Goal: Task Accomplishment & Management: Use online tool/utility

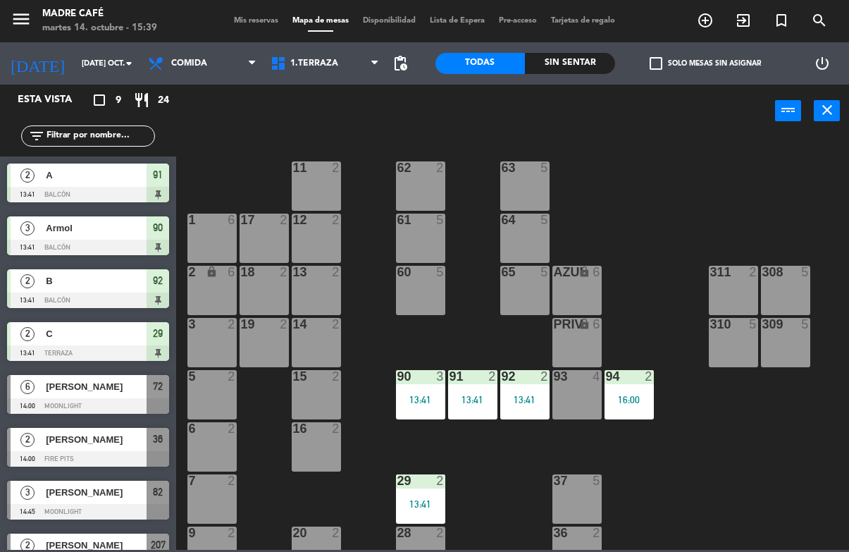
click at [433, 405] on div "13:41" at bounding box center [420, 400] width 49 height 10
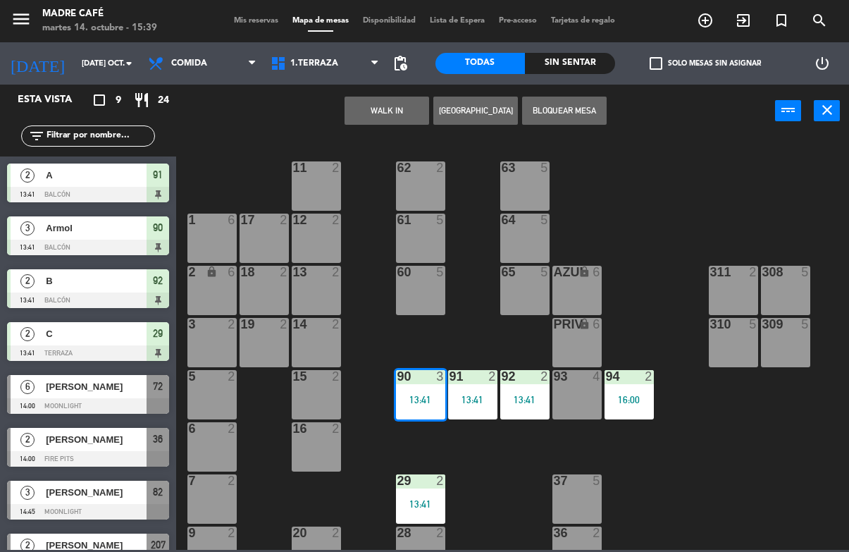
click at [422, 397] on div "13:41" at bounding box center [420, 400] width 49 height 10
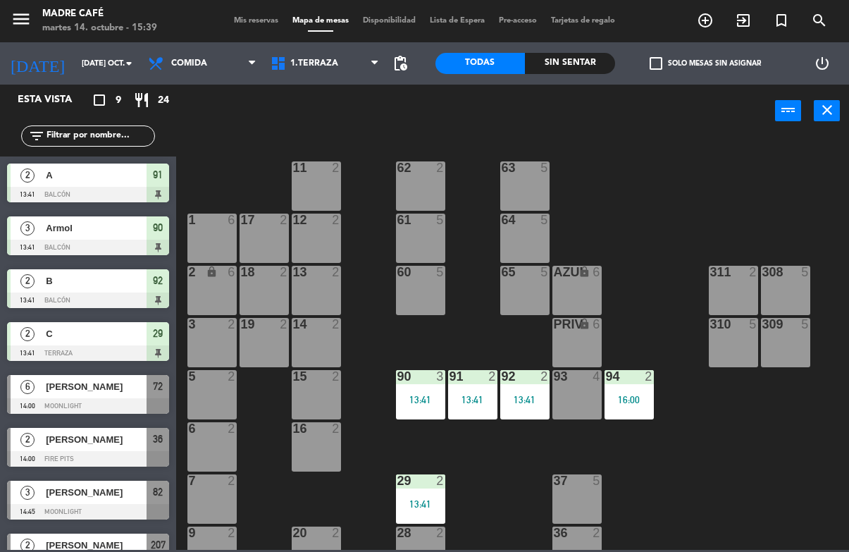
click at [410, 402] on div "13:41" at bounding box center [420, 400] width 49 height 10
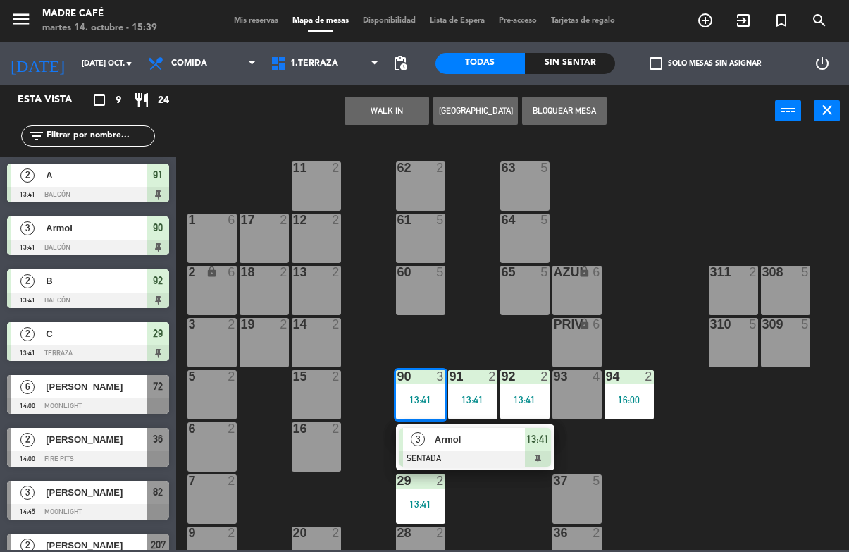
click at [489, 454] on div at bounding box center [476, 459] width 152 height 16
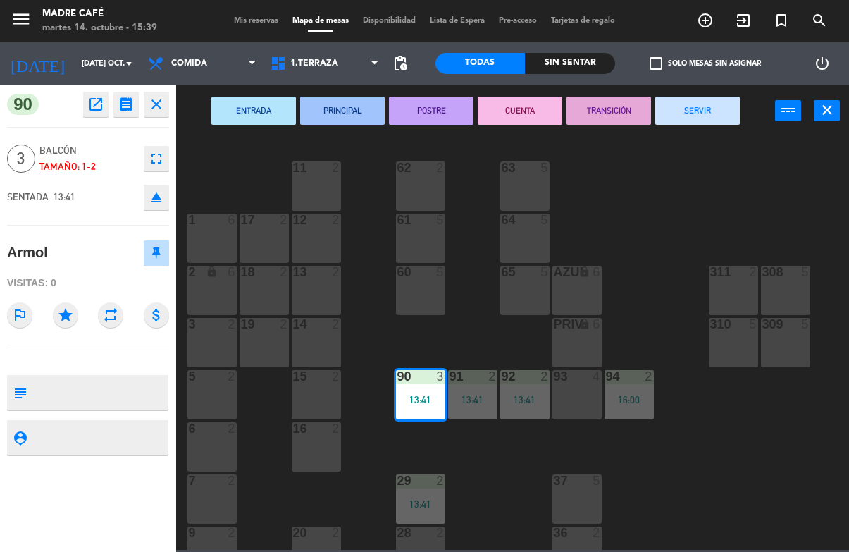
click at [713, 111] on button "SERVIR" at bounding box center [698, 111] width 85 height 28
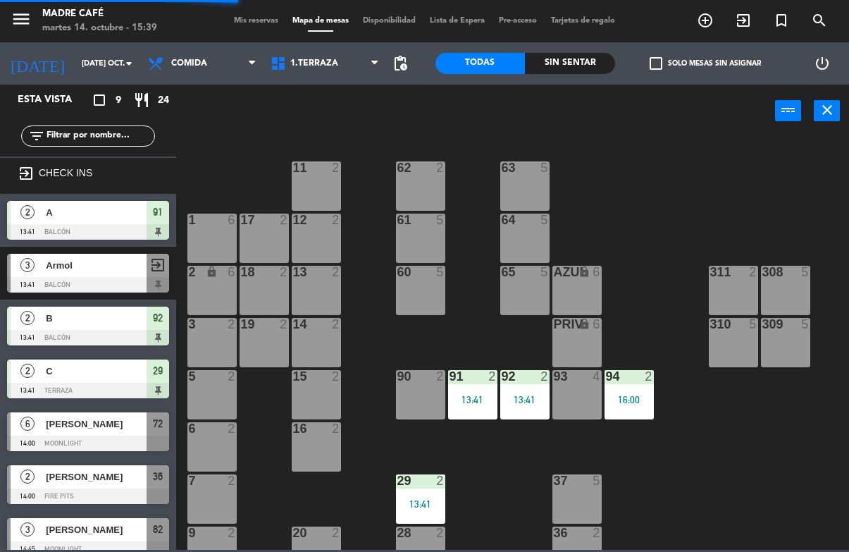
click at [469, 391] on div "91 2 13:41" at bounding box center [472, 394] width 49 height 49
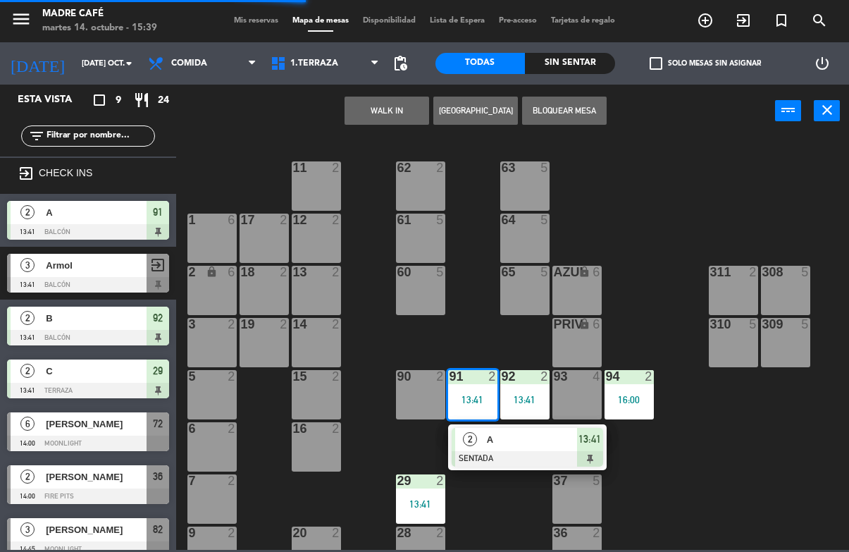
click at [556, 446] on span "A" at bounding box center [532, 439] width 90 height 15
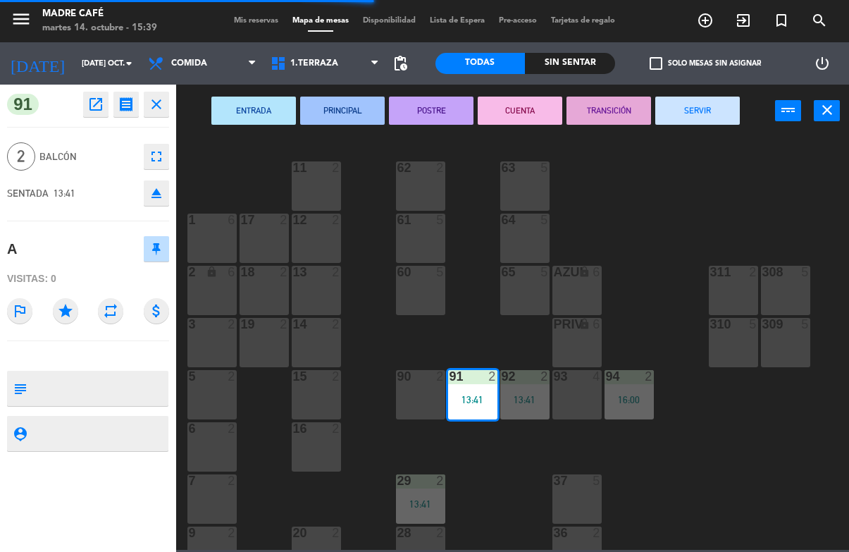
click at [701, 112] on button "SERVIR" at bounding box center [698, 111] width 85 height 28
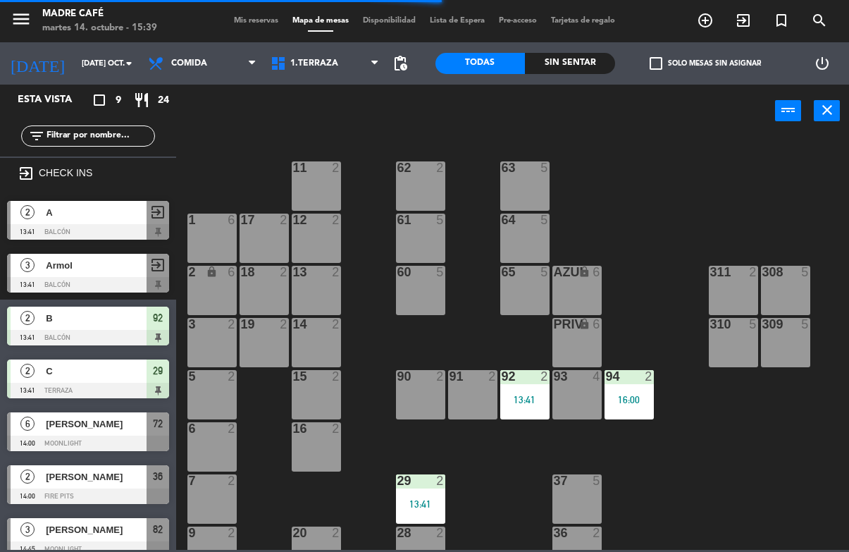
click at [520, 412] on div "92 2 13:41" at bounding box center [525, 394] width 49 height 49
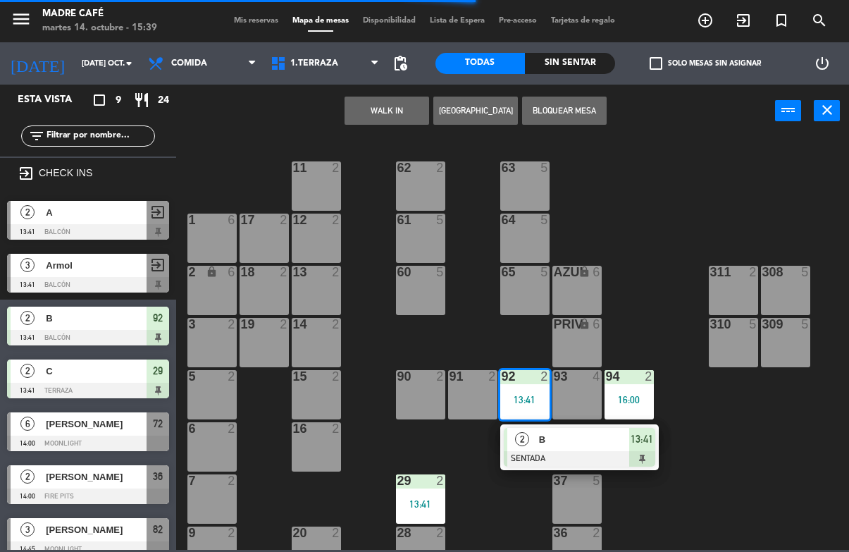
click at [606, 439] on span "B" at bounding box center [584, 439] width 90 height 15
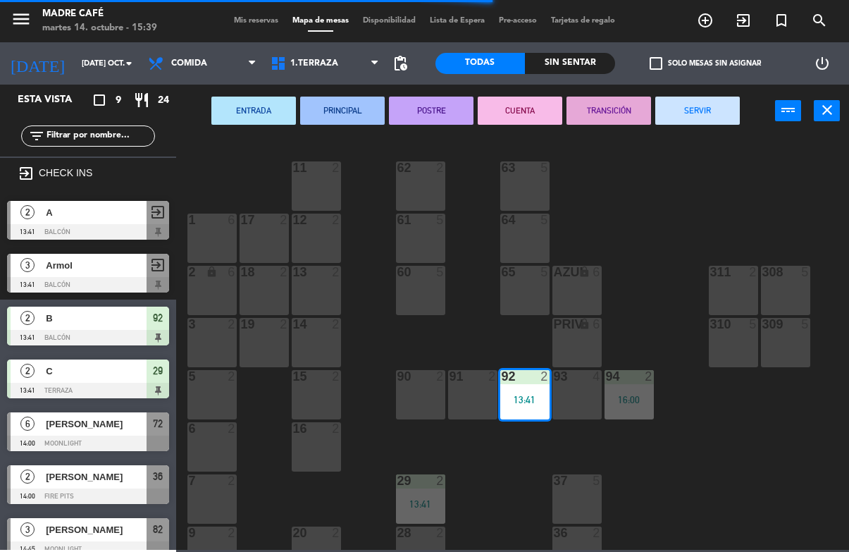
click at [708, 111] on button "SERVIR" at bounding box center [698, 111] width 85 height 28
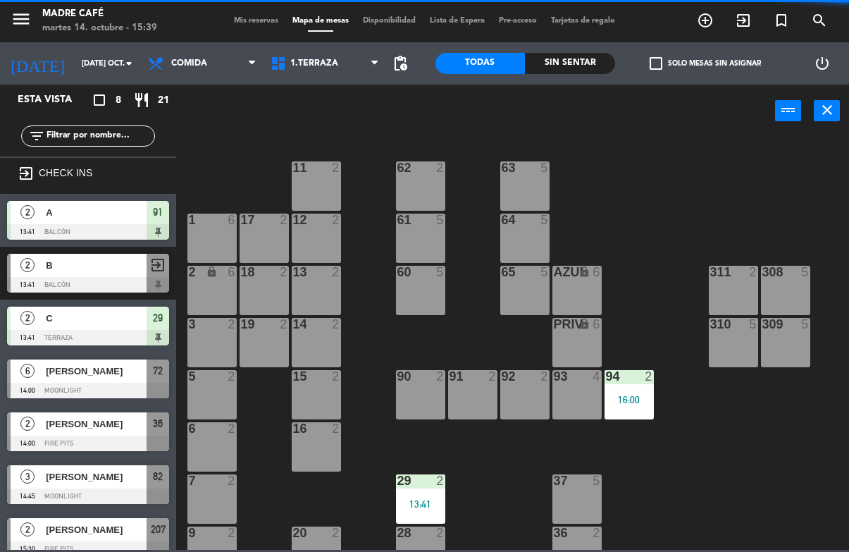
click at [626, 410] on div "94 2 16:00" at bounding box center [629, 394] width 49 height 49
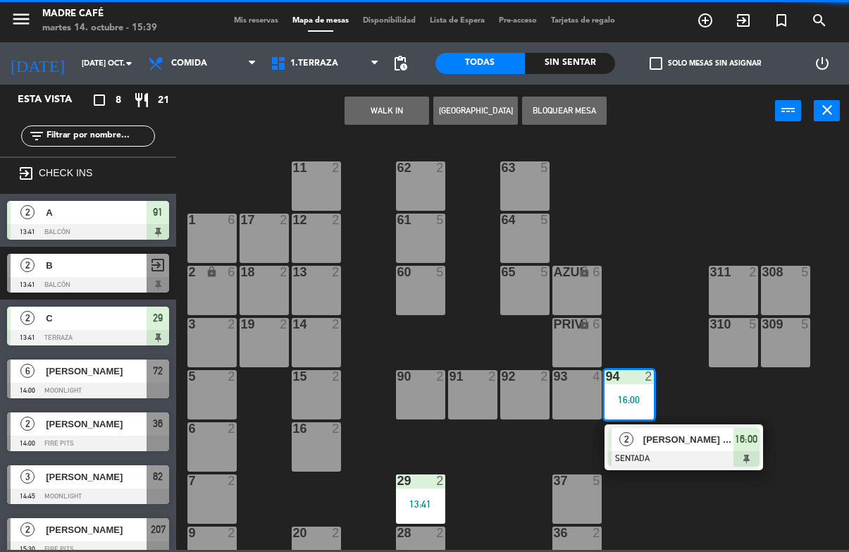
click at [708, 445] on span "[PERSON_NAME] [PERSON_NAME]" at bounding box center [689, 439] width 90 height 15
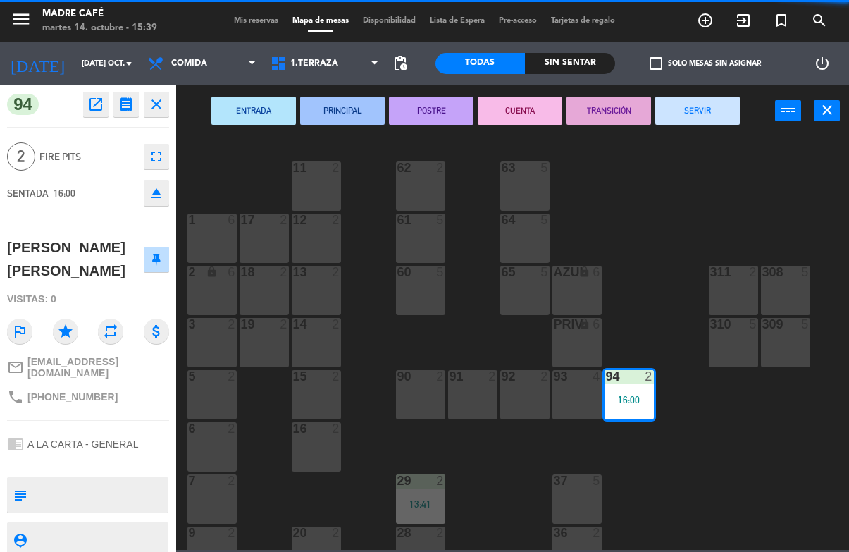
click at [714, 113] on button "SERVIR" at bounding box center [698, 111] width 85 height 28
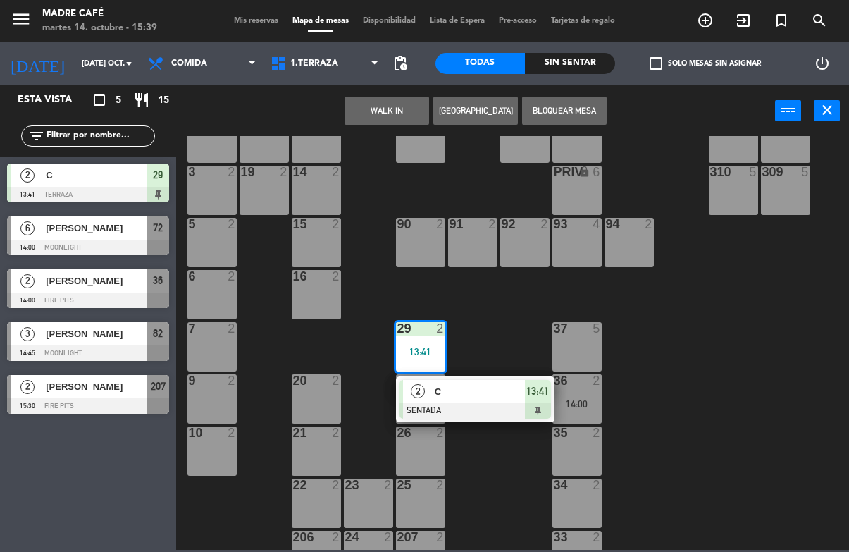
click at [509, 394] on span "C" at bounding box center [480, 391] width 90 height 15
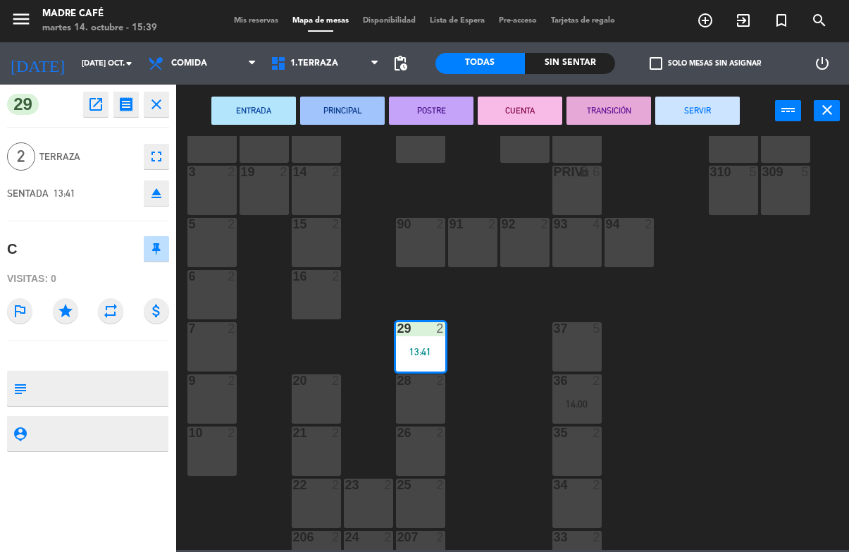
click at [707, 106] on button "SERVIR" at bounding box center [698, 111] width 85 height 28
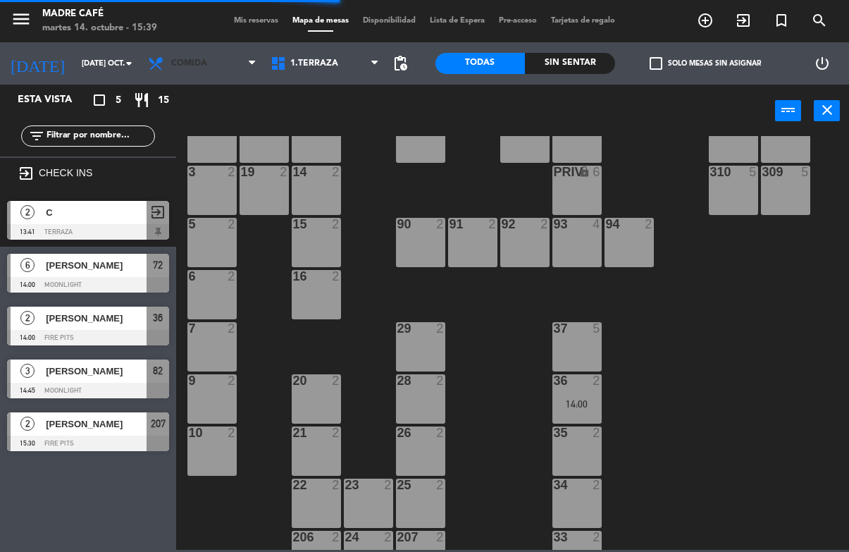
click at [197, 68] on span "Comida" at bounding box center [189, 64] width 36 height 10
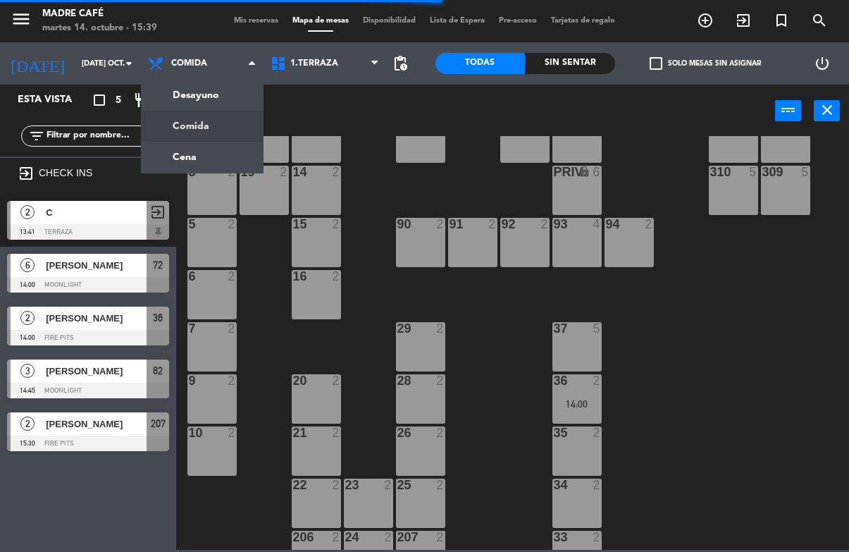
click at [221, 104] on ng-component "menu Madre Café martes 14. octubre - 15:39 Mis reservas Mapa de mesas Disponibi…" at bounding box center [424, 275] width 849 height 550
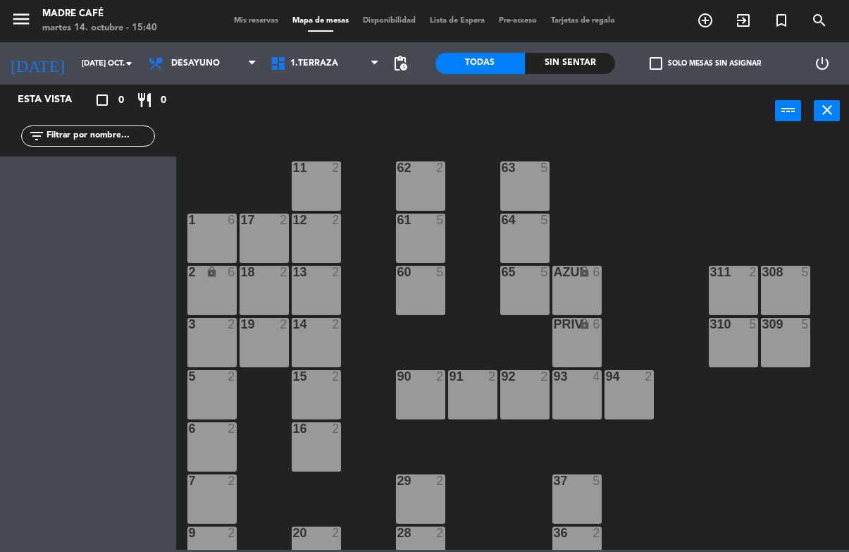
click at [237, 56] on span "Desayuno" at bounding box center [202, 63] width 123 height 31
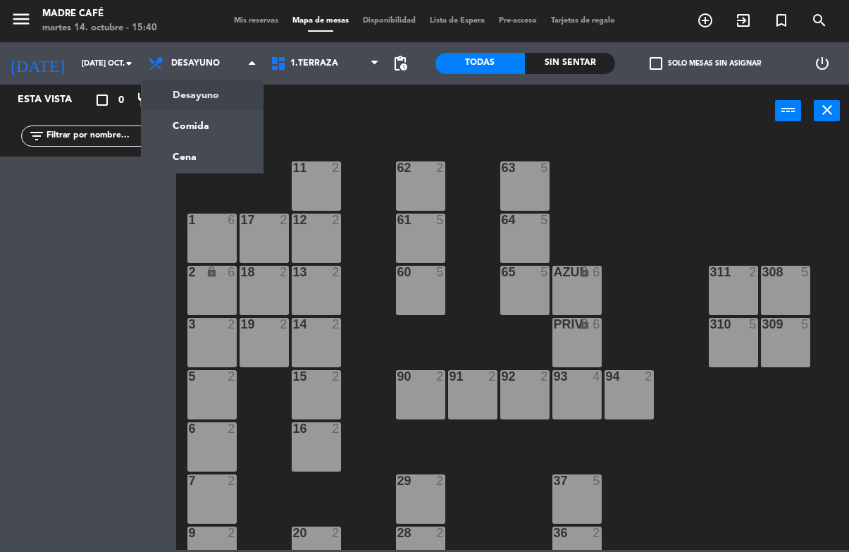
click at [209, 126] on ng-component "menu Madre Café martes 14. octubre - 15:40 Mis reservas Mapa de mesas Disponibi…" at bounding box center [424, 275] width 849 height 550
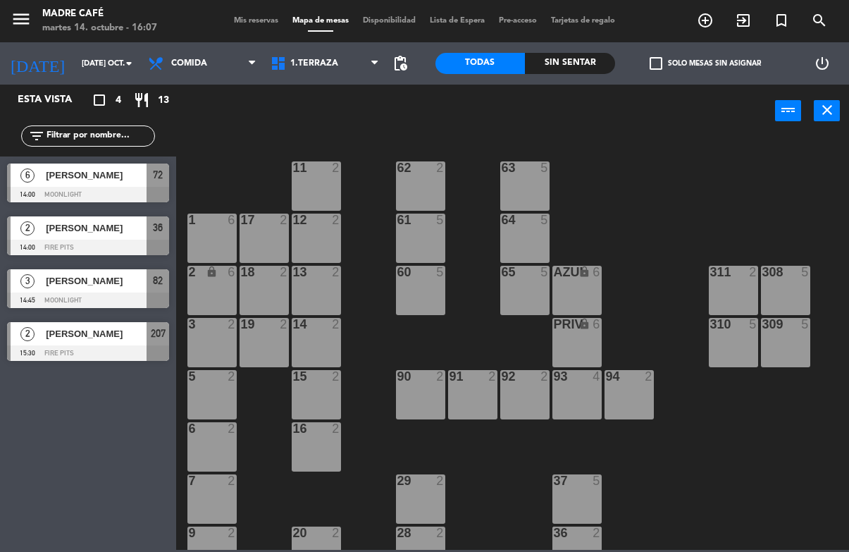
click at [748, 27] on icon "exit_to_app" at bounding box center [743, 20] width 17 height 17
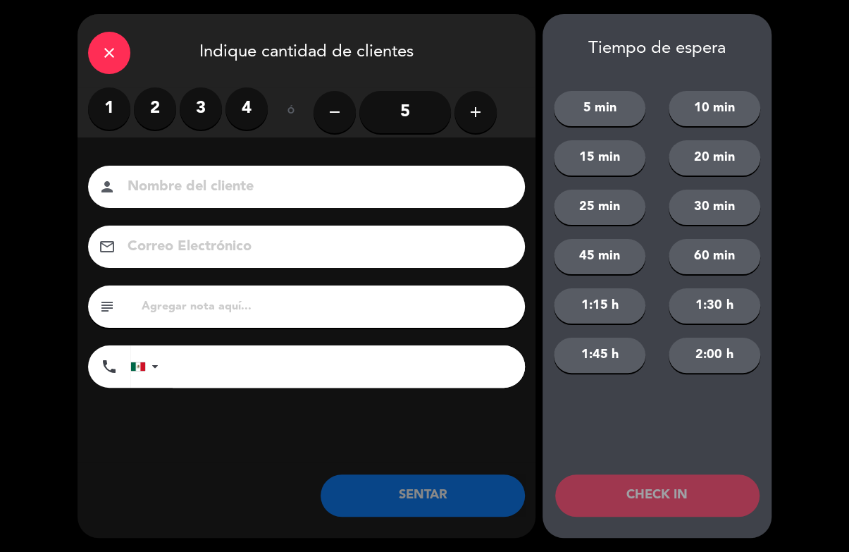
click at [469, 114] on icon "add" at bounding box center [475, 112] width 17 height 17
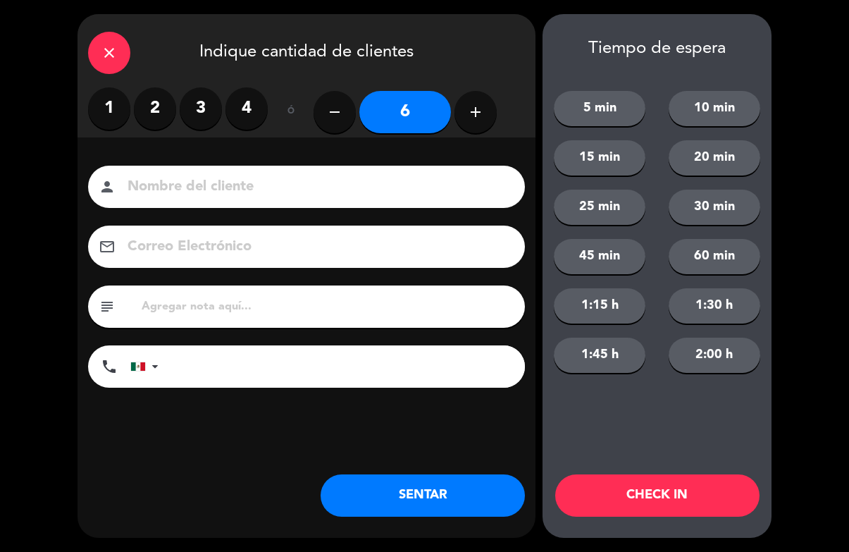
click at [491, 109] on button "add" at bounding box center [476, 112] width 42 height 42
click at [481, 121] on button "add" at bounding box center [476, 112] width 42 height 42
click at [477, 123] on button "add" at bounding box center [476, 112] width 42 height 42
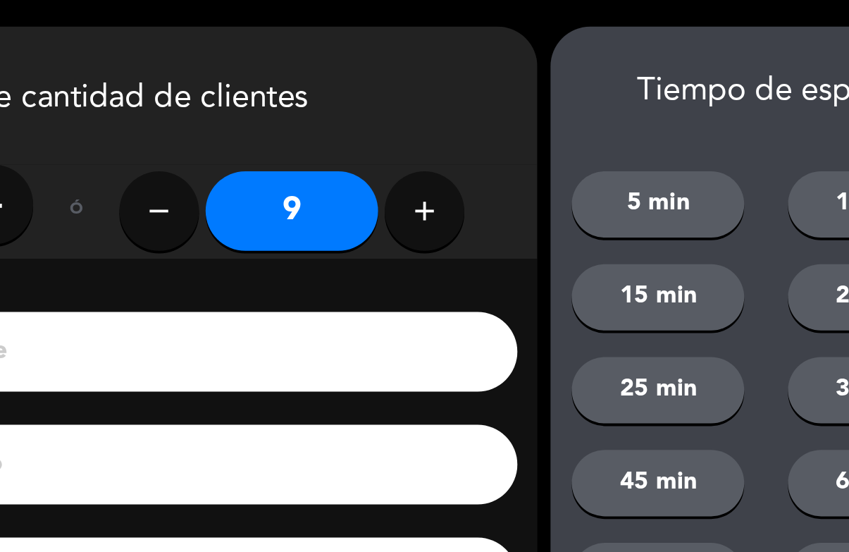
click at [467, 117] on icon "add" at bounding box center [475, 112] width 17 height 17
click at [467, 118] on icon "add" at bounding box center [475, 112] width 17 height 17
click at [467, 117] on icon "add" at bounding box center [475, 112] width 17 height 17
click at [467, 113] on icon "add" at bounding box center [475, 112] width 17 height 17
click at [467, 115] on icon "add" at bounding box center [475, 112] width 17 height 17
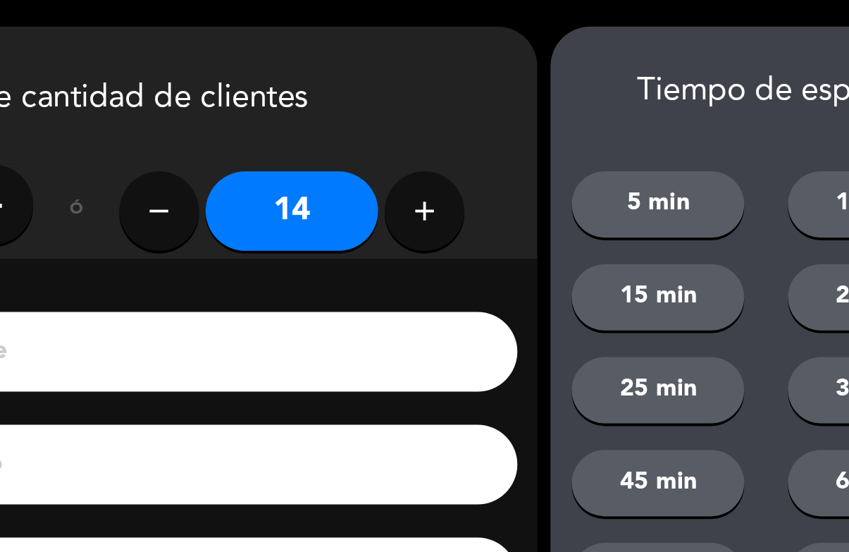
click at [467, 114] on icon "add" at bounding box center [475, 112] width 17 height 17
click at [467, 111] on icon "add" at bounding box center [475, 112] width 17 height 17
click at [467, 113] on icon "add" at bounding box center [475, 112] width 17 height 17
click at [467, 118] on icon "add" at bounding box center [475, 112] width 17 height 17
click at [467, 119] on icon "add" at bounding box center [475, 112] width 17 height 17
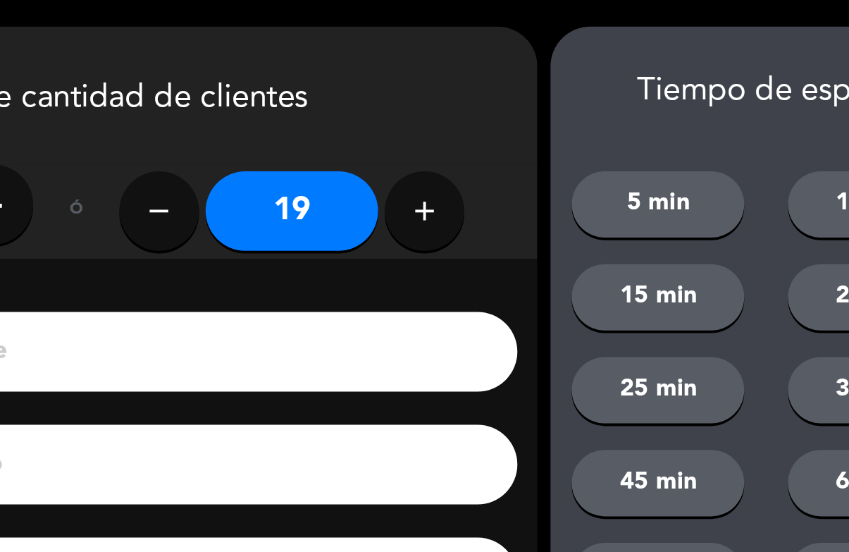
click at [467, 119] on icon "add" at bounding box center [475, 112] width 17 height 17
click at [467, 117] on icon "add" at bounding box center [475, 112] width 17 height 17
click at [455, 121] on button "add" at bounding box center [476, 112] width 42 height 42
type input "22"
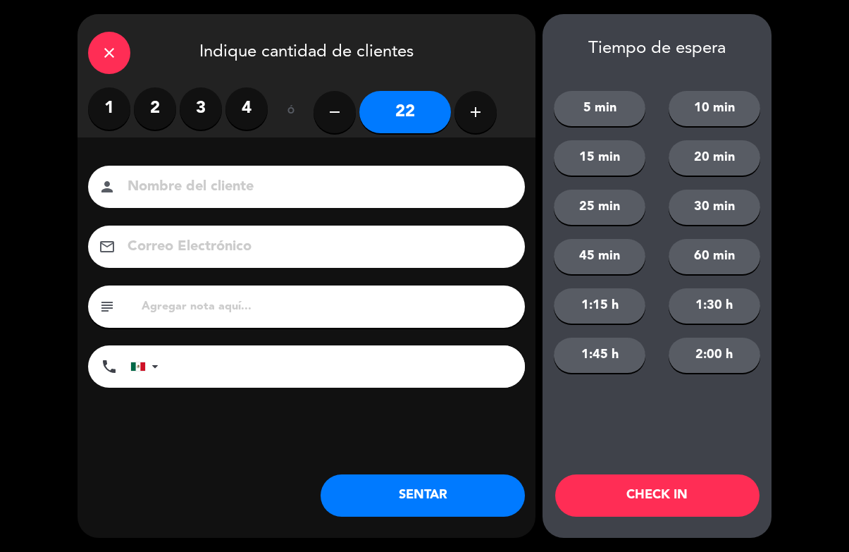
click at [630, 496] on button "CHECK IN" at bounding box center [658, 495] width 204 height 42
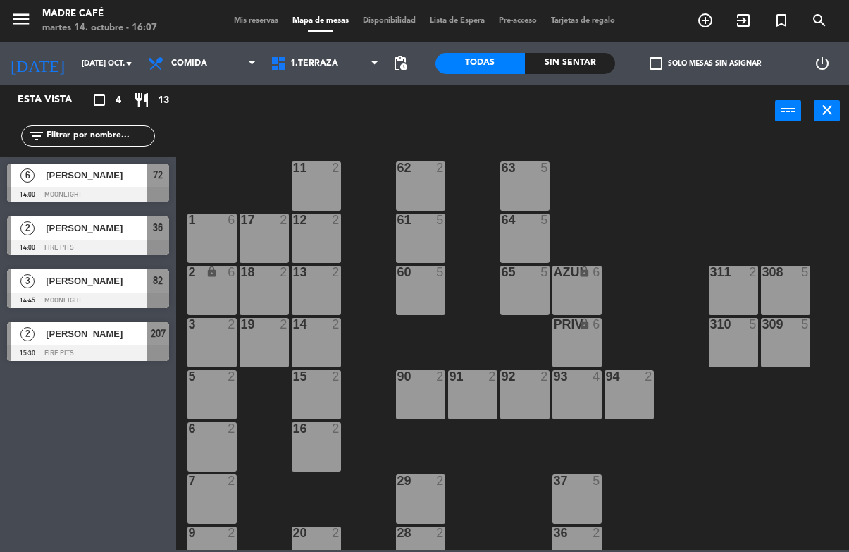
click at [747, 27] on icon "exit_to_app" at bounding box center [743, 20] width 17 height 17
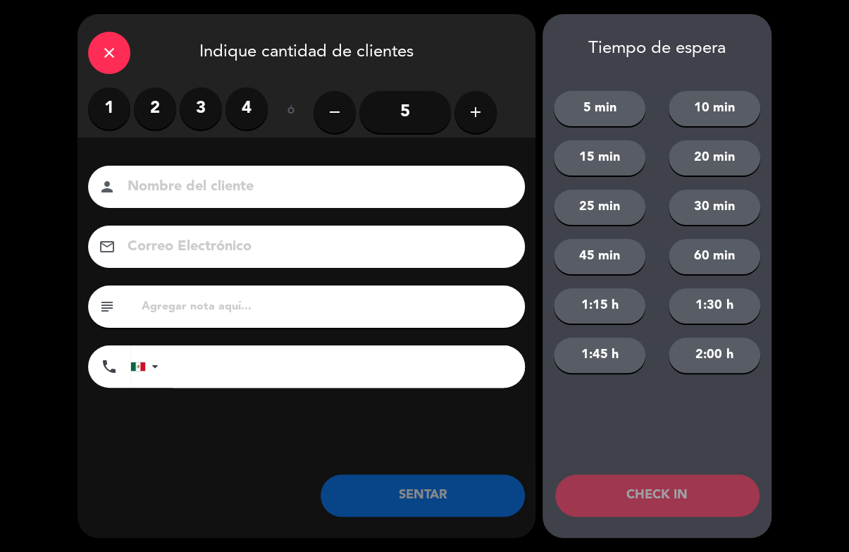
click at [473, 111] on icon "add" at bounding box center [475, 112] width 17 height 17
click at [488, 110] on button "add" at bounding box center [476, 112] width 42 height 42
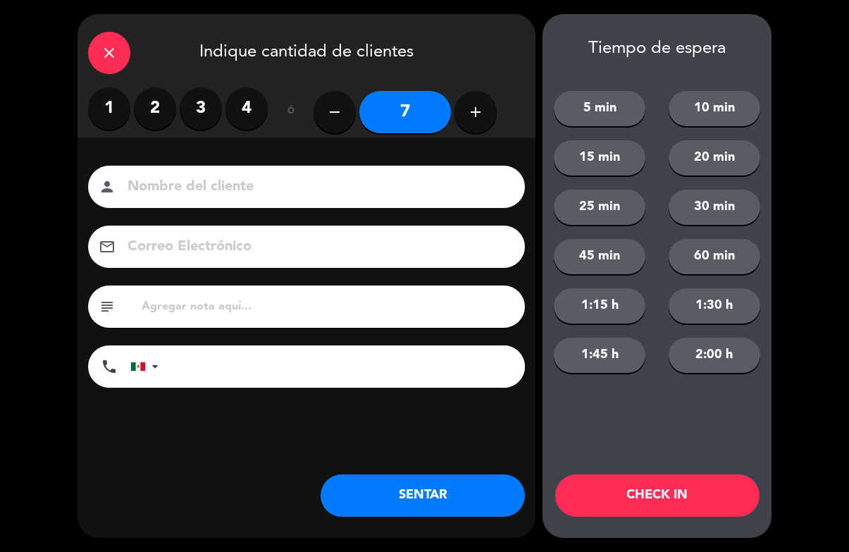
click at [481, 118] on icon "add" at bounding box center [475, 112] width 17 height 17
click at [472, 126] on button "add" at bounding box center [476, 112] width 42 height 42
click at [477, 128] on button "add" at bounding box center [476, 112] width 42 height 42
click at [480, 123] on button "add" at bounding box center [476, 112] width 42 height 42
click at [351, 109] on button "remove" at bounding box center [335, 112] width 42 height 42
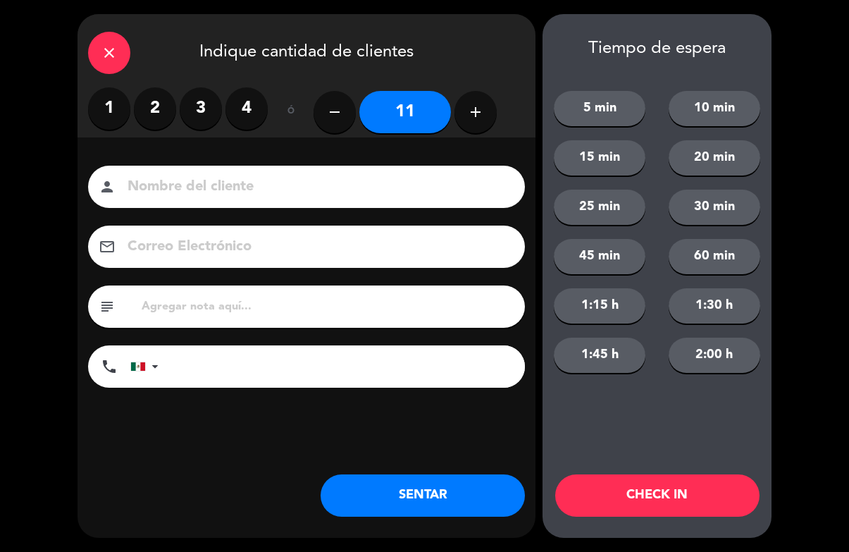
type input "10"
click at [661, 493] on button "CHECK IN" at bounding box center [658, 495] width 204 height 42
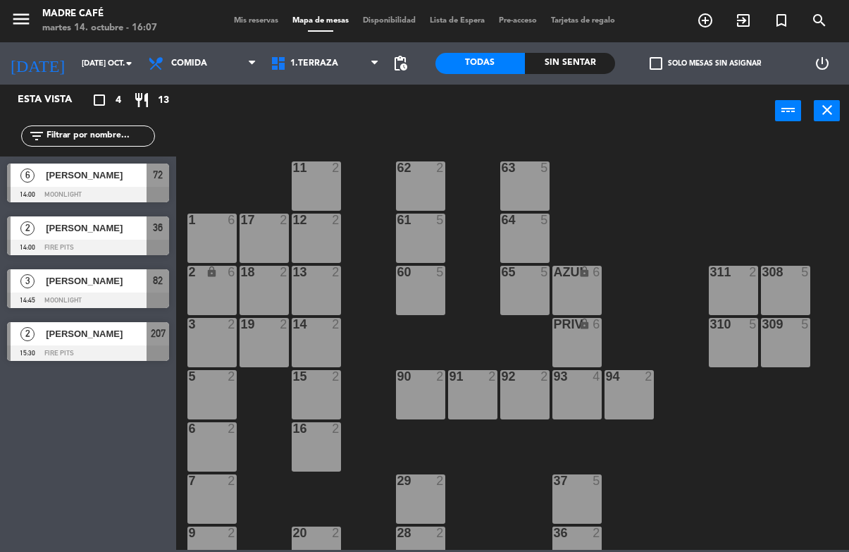
click at [749, 16] on icon "exit_to_app" at bounding box center [743, 20] width 17 height 17
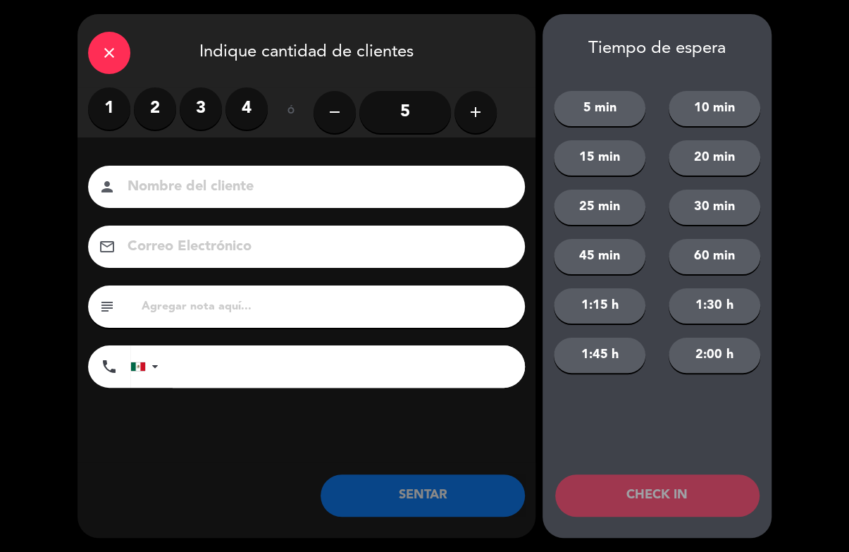
click at [258, 175] on input at bounding box center [316, 187] width 381 height 25
click at [250, 101] on label "4" at bounding box center [247, 108] width 42 height 42
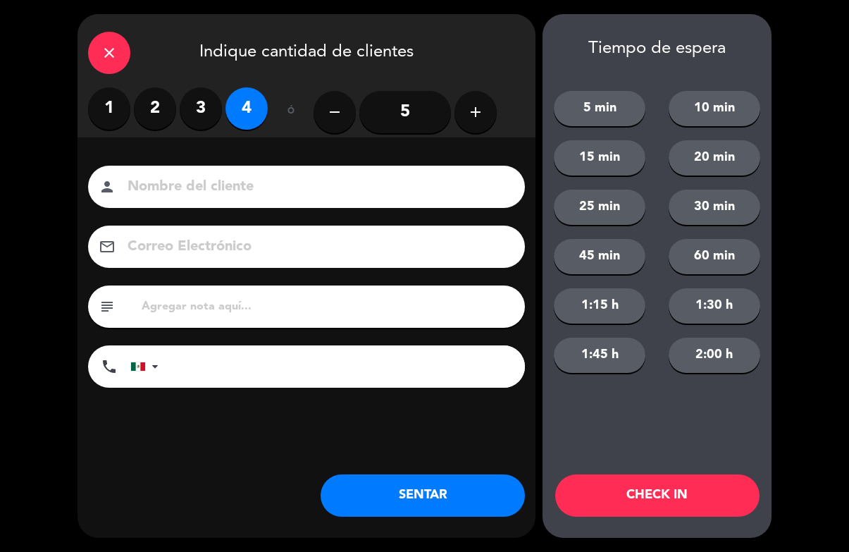
click at [290, 191] on input at bounding box center [316, 187] width 381 height 25
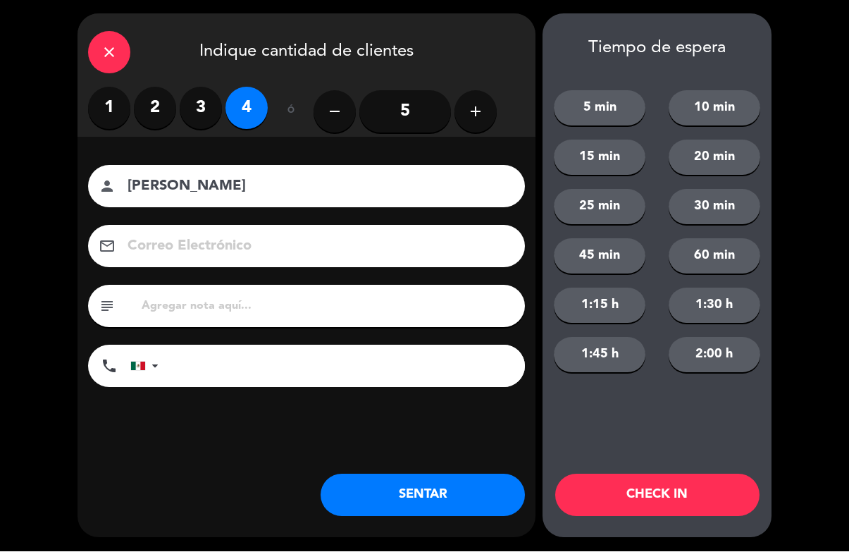
type input "[PERSON_NAME]"
click at [666, 497] on button "CHECK IN" at bounding box center [658, 495] width 204 height 42
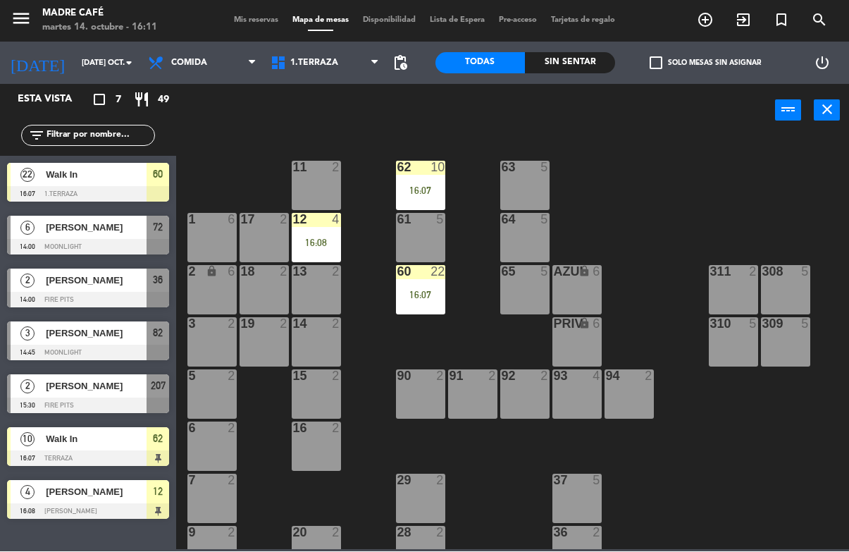
click at [424, 173] on div "62 10" at bounding box center [420, 168] width 49 height 14
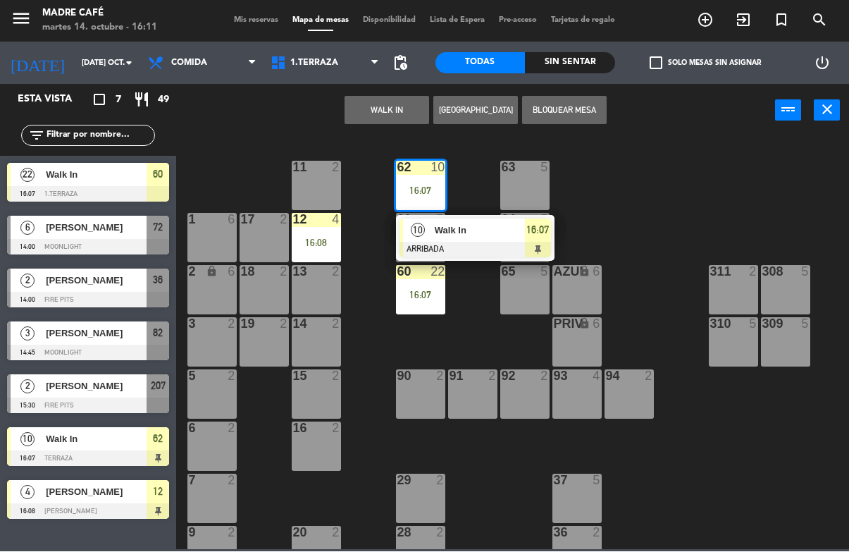
click at [516, 240] on div "Walk In" at bounding box center [480, 230] width 92 height 23
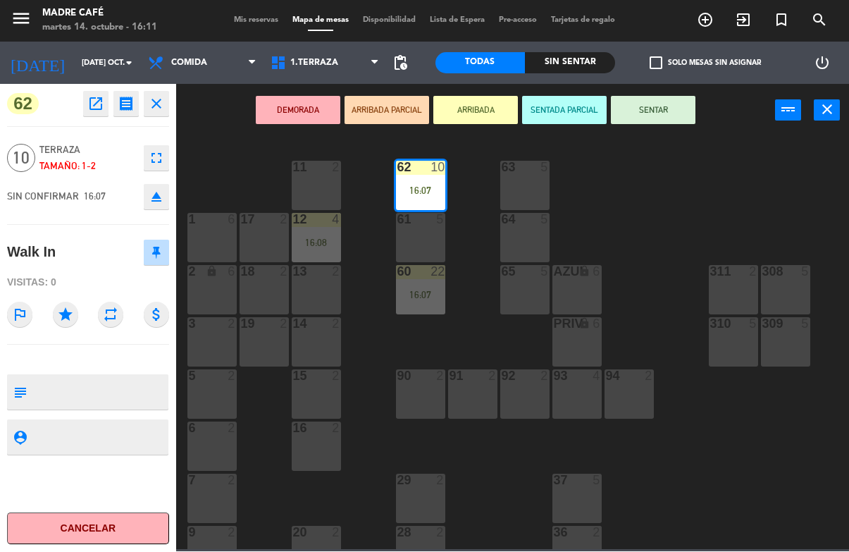
click at [663, 122] on button "SENTAR" at bounding box center [653, 111] width 85 height 28
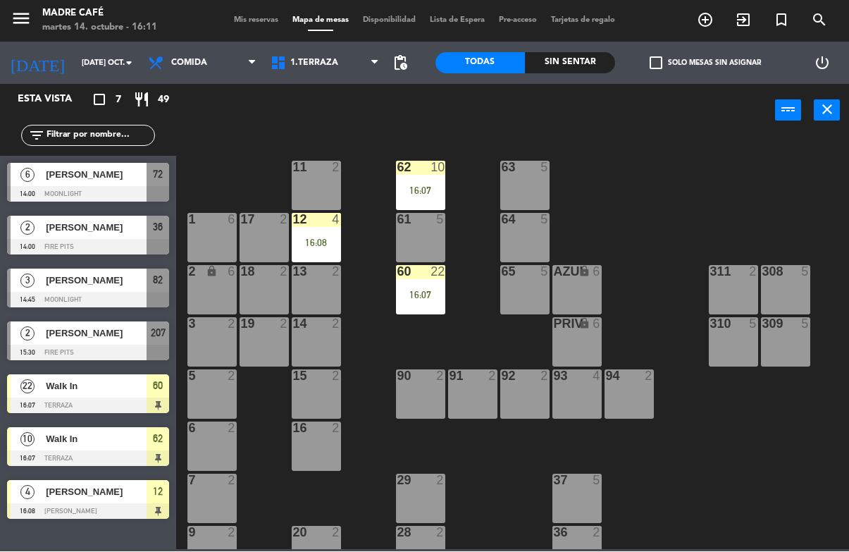
click at [310, 243] on div "16:08" at bounding box center [316, 243] width 49 height 10
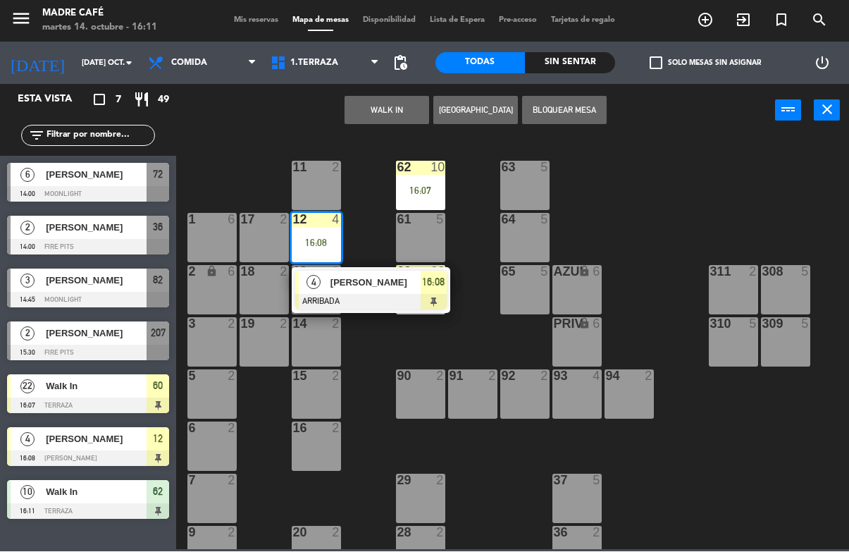
click at [412, 290] on span "[PERSON_NAME]" at bounding box center [376, 283] width 90 height 15
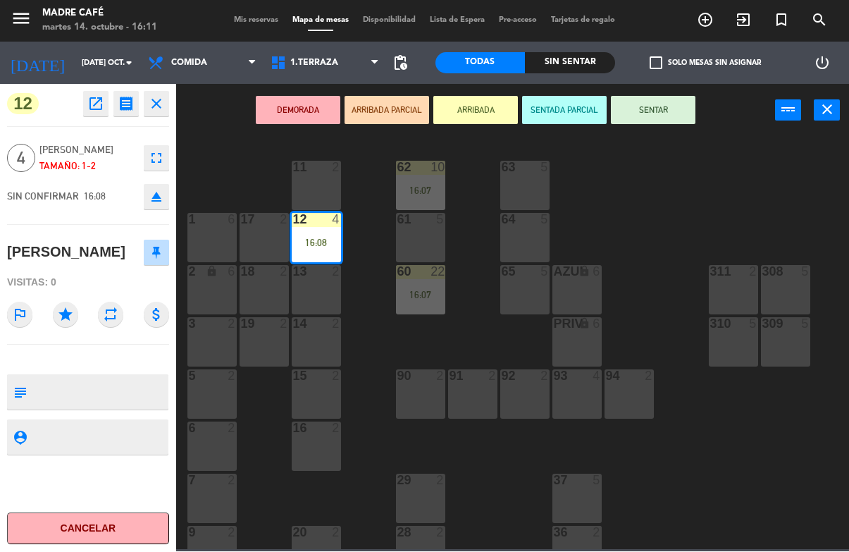
click at [678, 116] on button "SENTAR" at bounding box center [653, 111] width 85 height 28
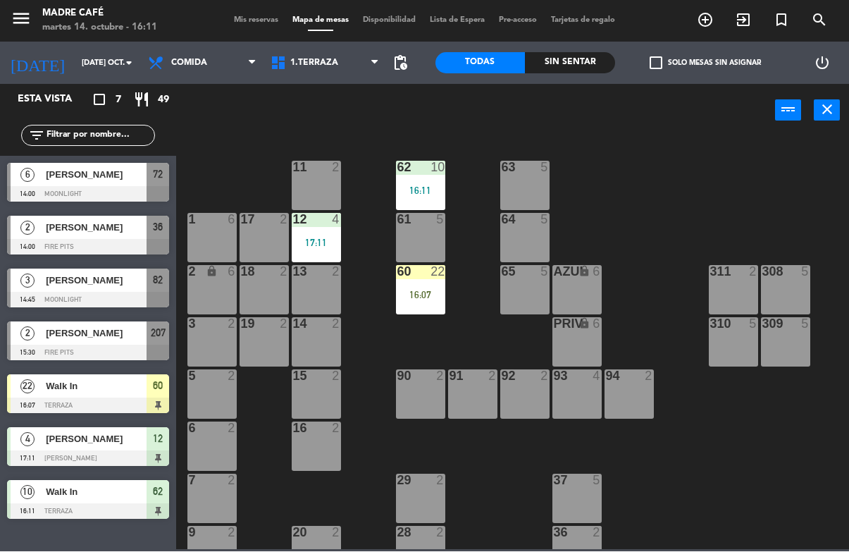
click at [413, 290] on div "16:07" at bounding box center [420, 295] width 49 height 10
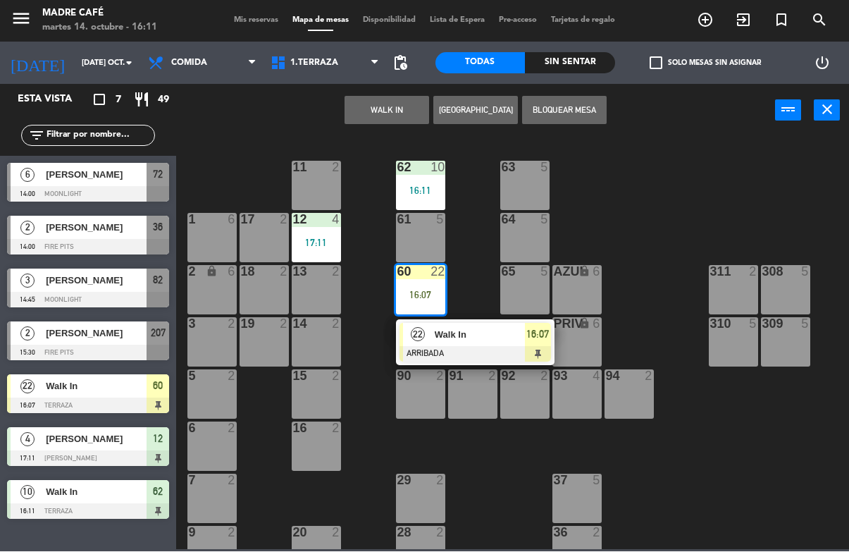
click at [514, 343] on div "Walk In" at bounding box center [480, 335] width 92 height 23
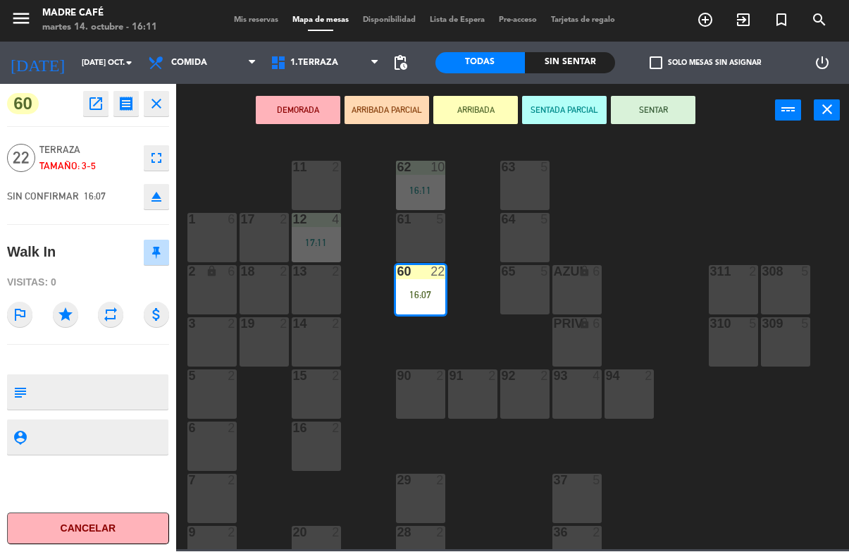
click at [661, 111] on button "SENTAR" at bounding box center [653, 111] width 85 height 28
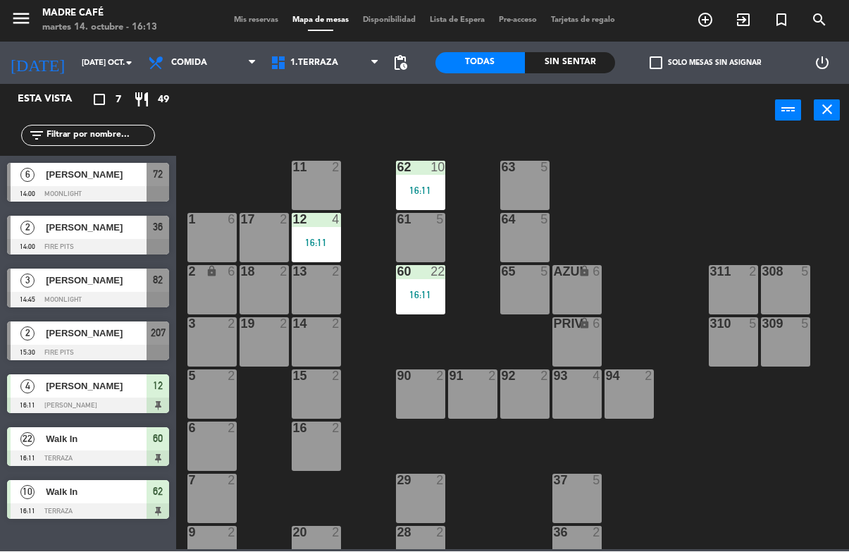
click at [96, 67] on input "[DATE] oct." at bounding box center [128, 63] width 106 height 23
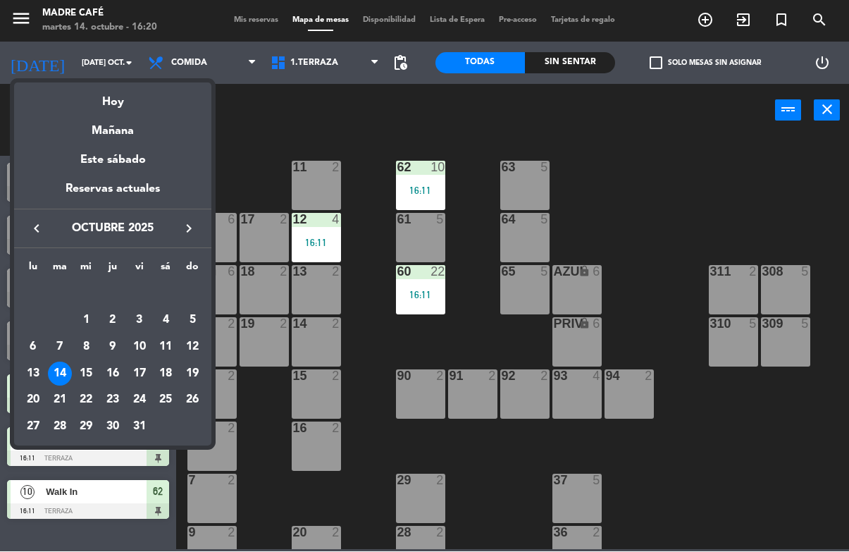
click at [687, 215] on div at bounding box center [424, 276] width 849 height 552
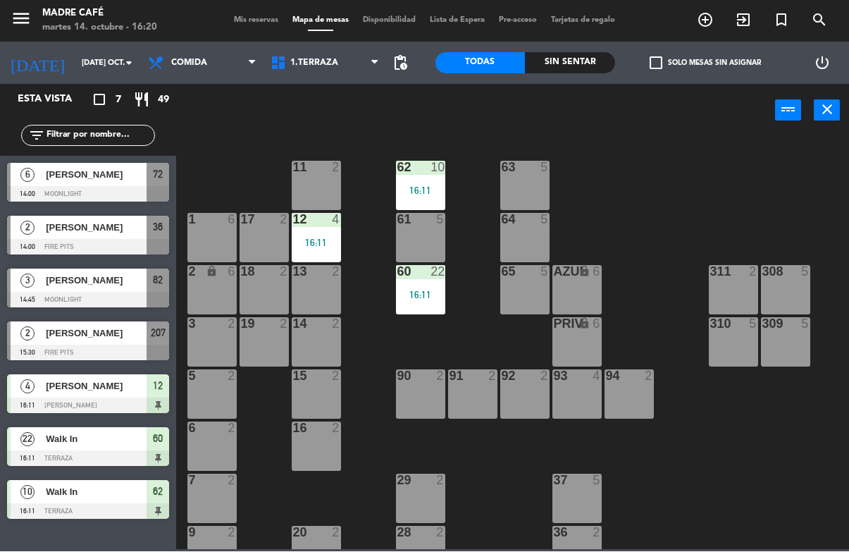
click at [747, 27] on icon "exit_to_app" at bounding box center [743, 20] width 17 height 17
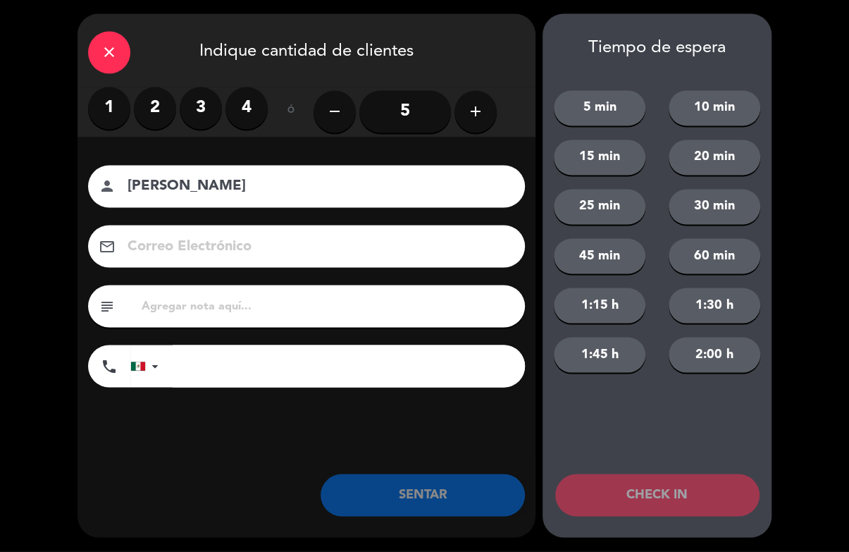
type input "[PERSON_NAME]"
click at [203, 127] on label "3" at bounding box center [201, 108] width 42 height 42
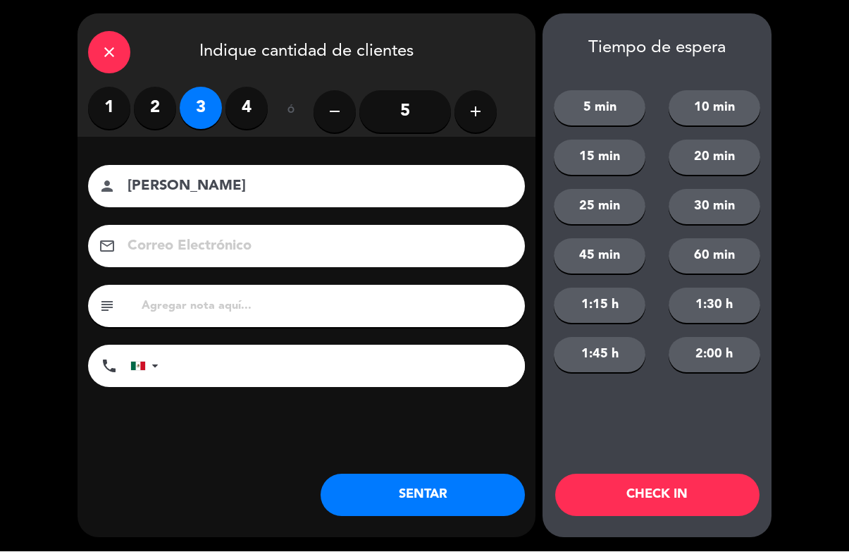
click at [706, 493] on button "CHECK IN" at bounding box center [658, 495] width 204 height 42
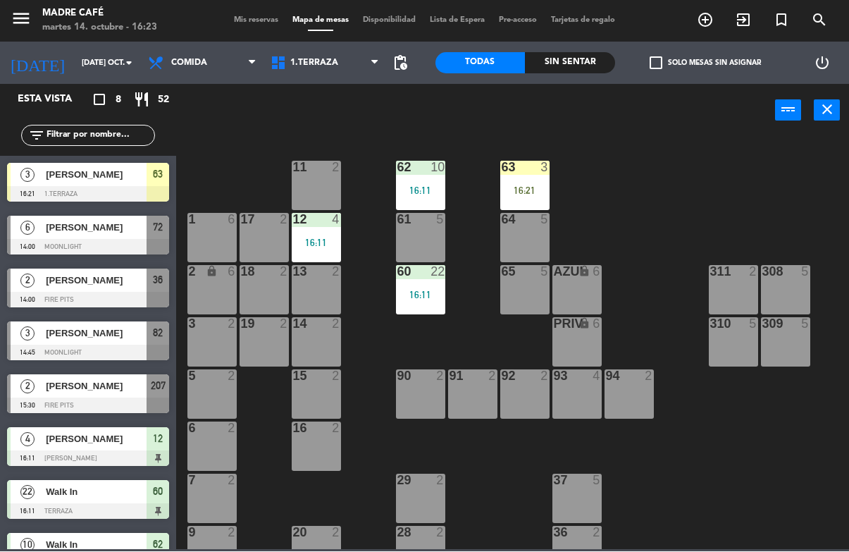
click at [536, 168] on div at bounding box center [524, 167] width 23 height 13
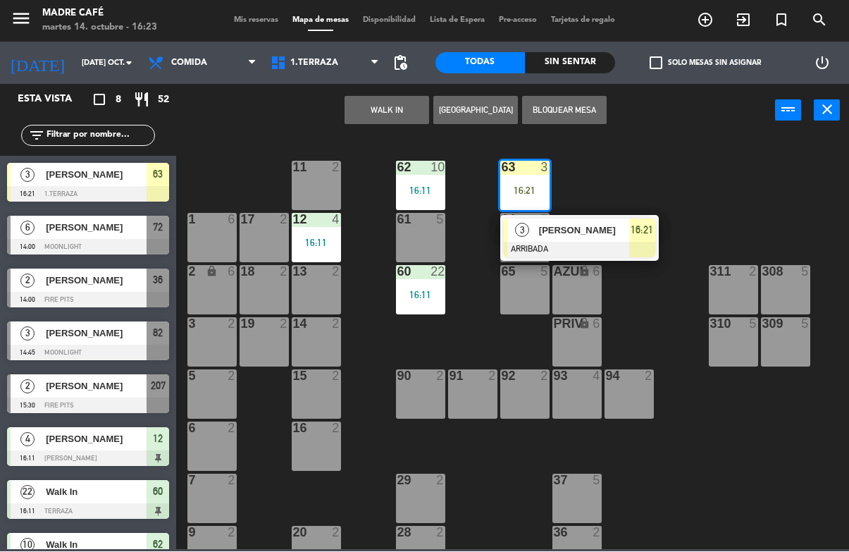
click at [630, 236] on div "16:21" at bounding box center [643, 230] width 26 height 23
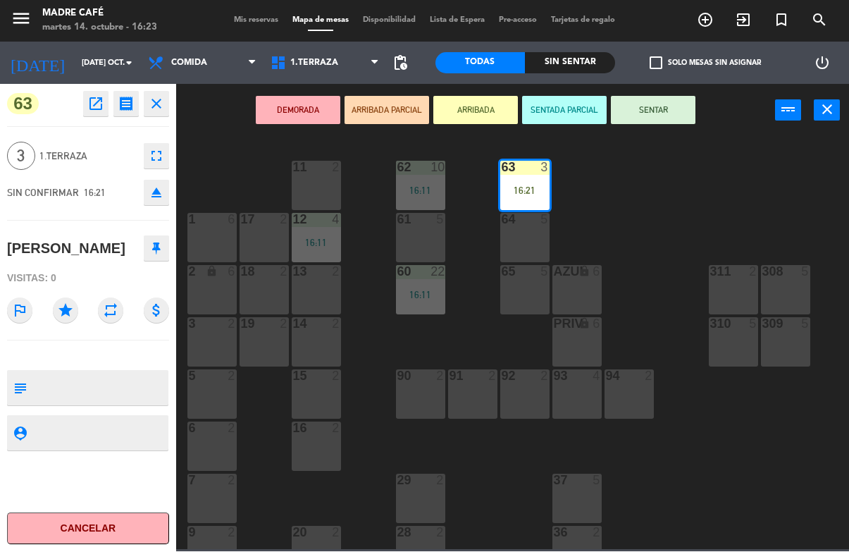
click at [670, 117] on button "SENTAR" at bounding box center [653, 111] width 85 height 28
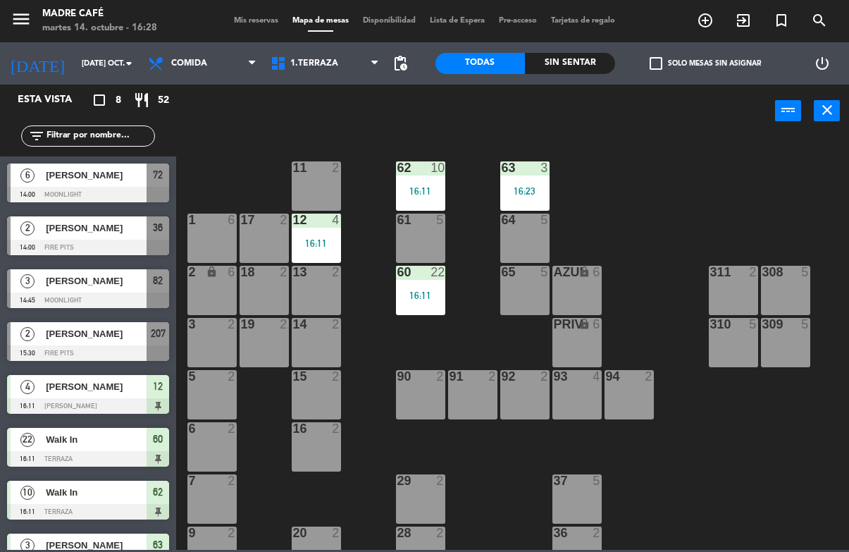
click at [739, 25] on icon "exit_to_app" at bounding box center [743, 20] width 17 height 17
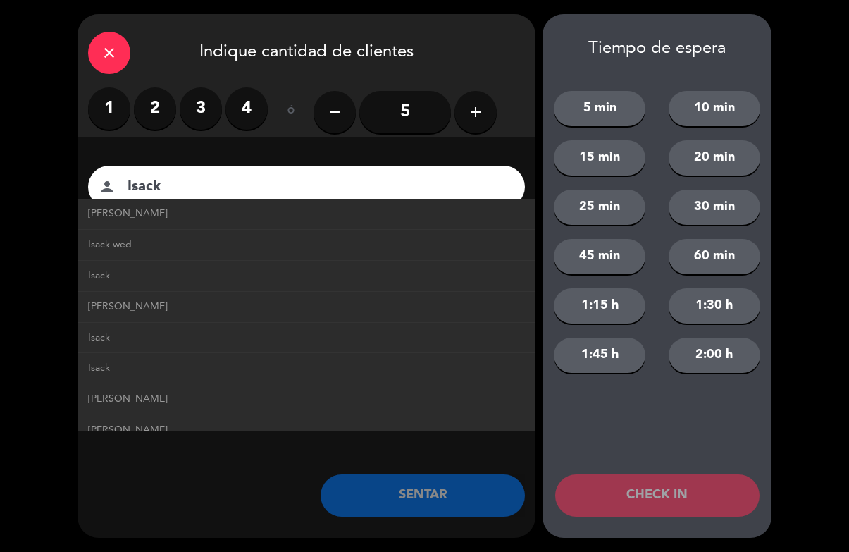
type input "Isack"
click at [689, 491] on button "CHECK IN" at bounding box center [658, 495] width 204 height 42
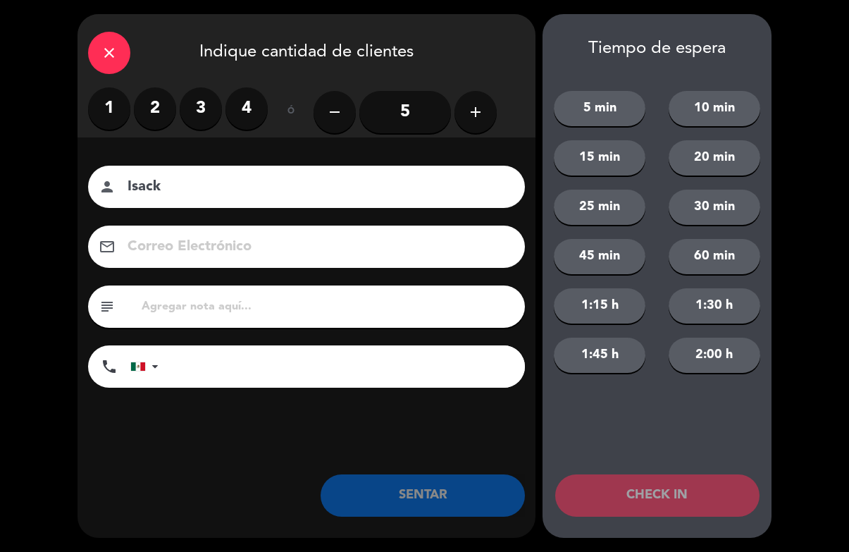
click at [145, 102] on label "2" at bounding box center [155, 108] width 42 height 42
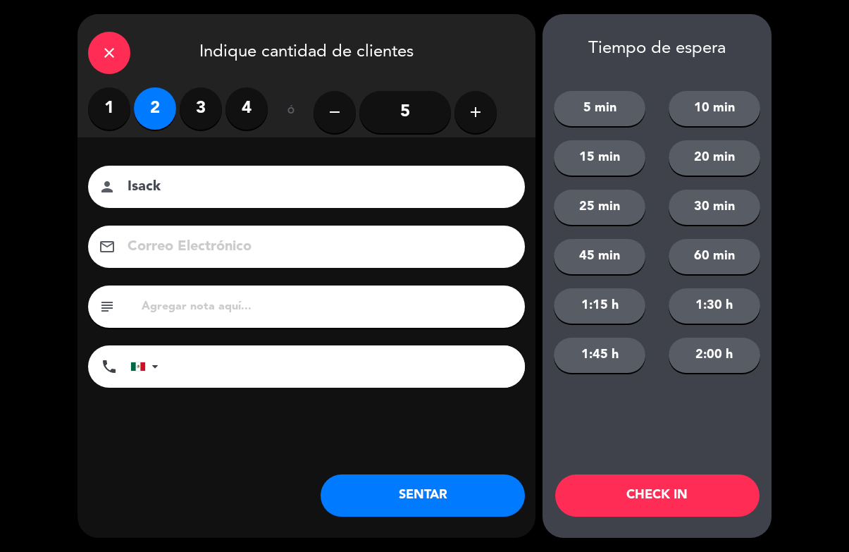
click at [659, 495] on button "CHECK IN" at bounding box center [658, 495] width 204 height 42
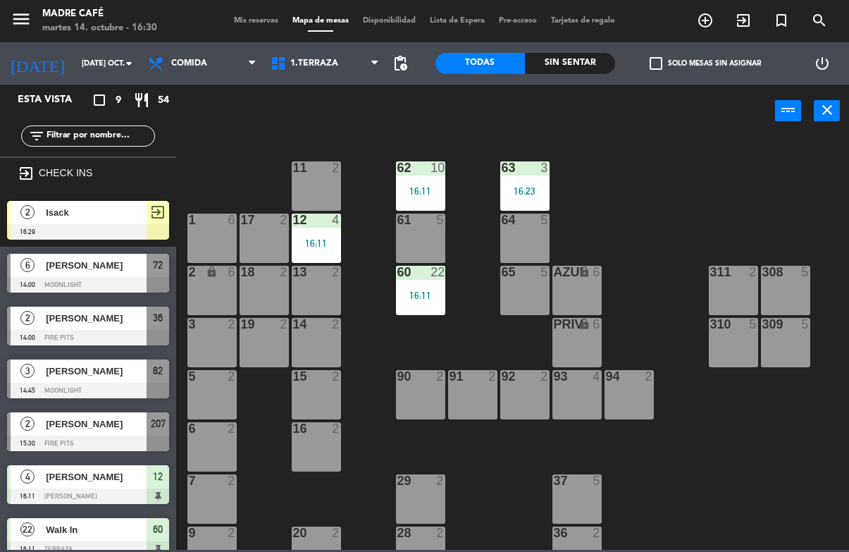
click at [750, 13] on icon "exit_to_app" at bounding box center [743, 20] width 17 height 17
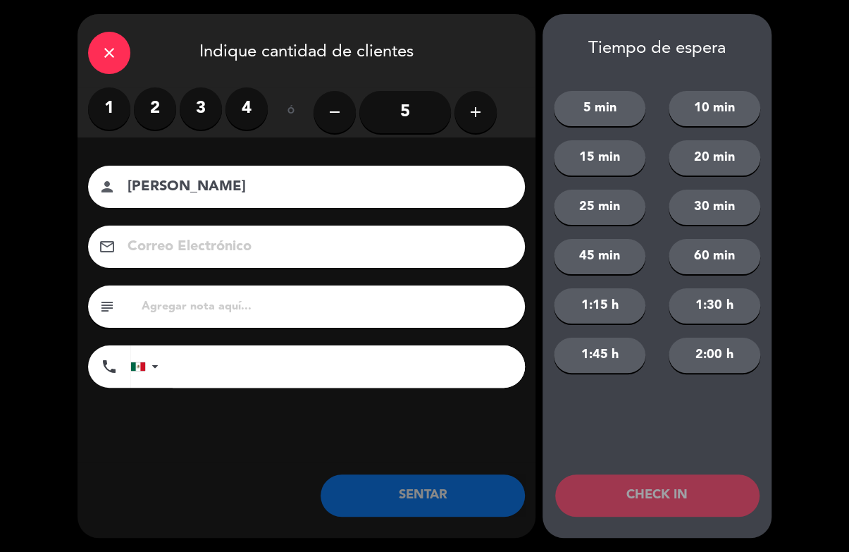
type input "[PERSON_NAME]"
click at [164, 116] on label "2" at bounding box center [155, 108] width 42 height 42
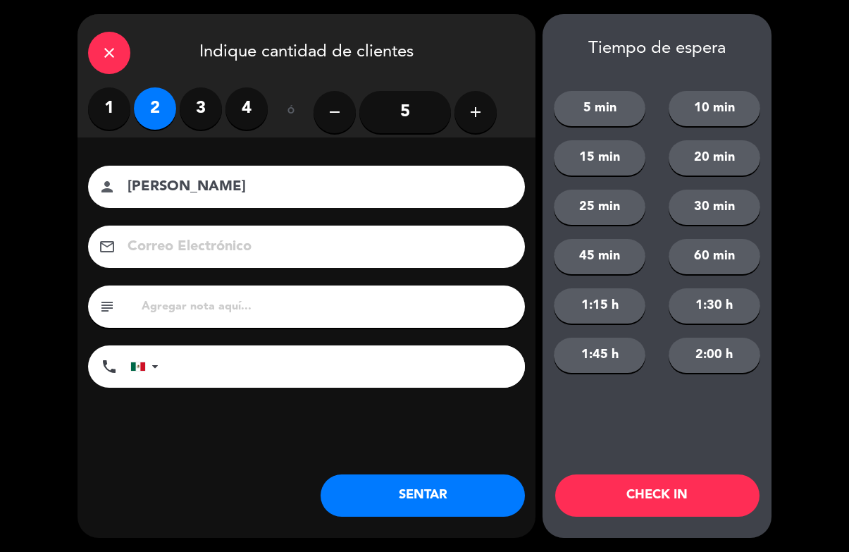
click at [634, 493] on button "CHECK IN" at bounding box center [658, 495] width 204 height 42
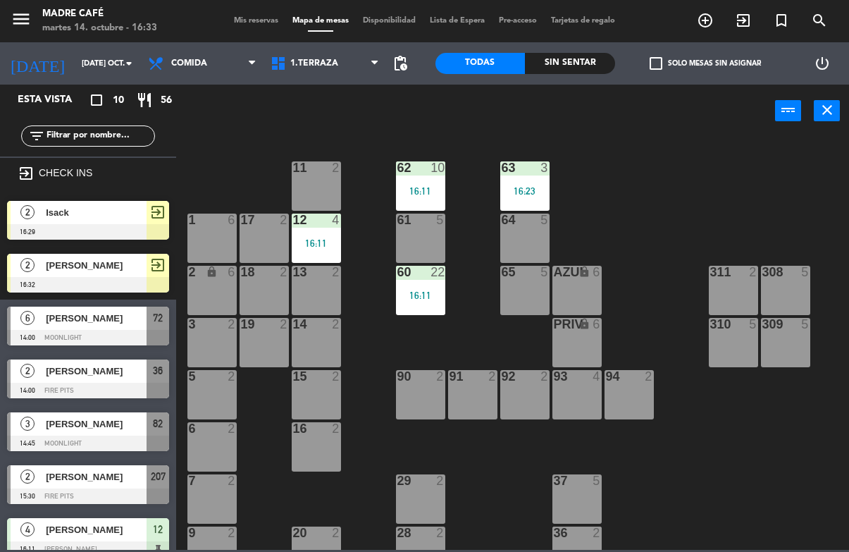
click at [742, 20] on icon "exit_to_app" at bounding box center [743, 20] width 17 height 17
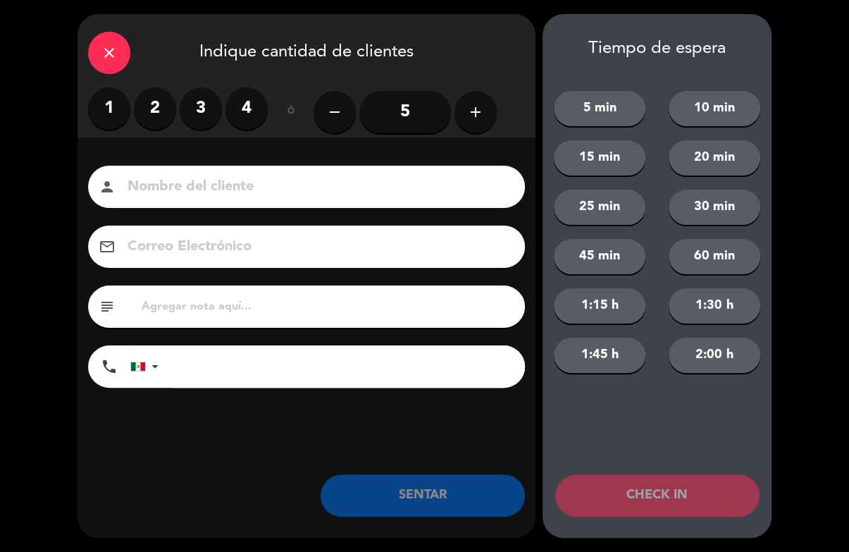
click at [149, 111] on label "2" at bounding box center [155, 108] width 42 height 42
click at [212, 184] on input at bounding box center [316, 187] width 381 height 25
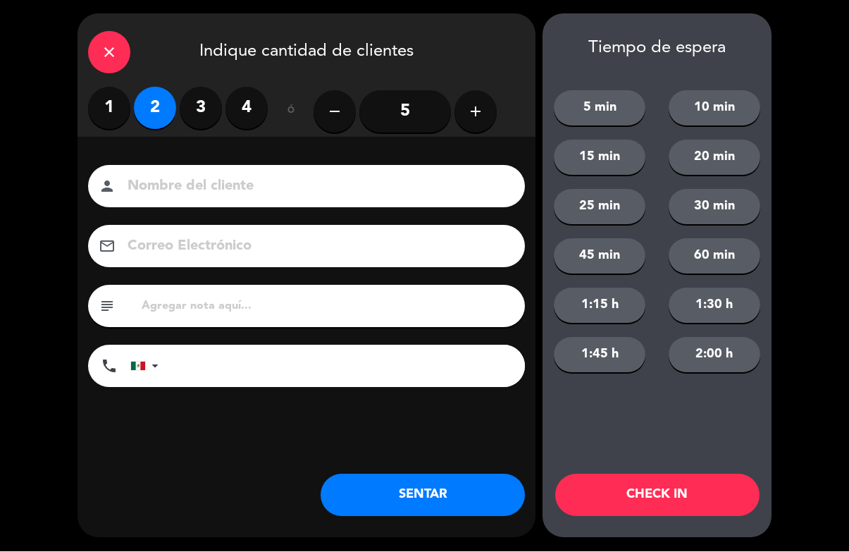
click at [684, 489] on button "CHECK IN" at bounding box center [658, 495] width 204 height 42
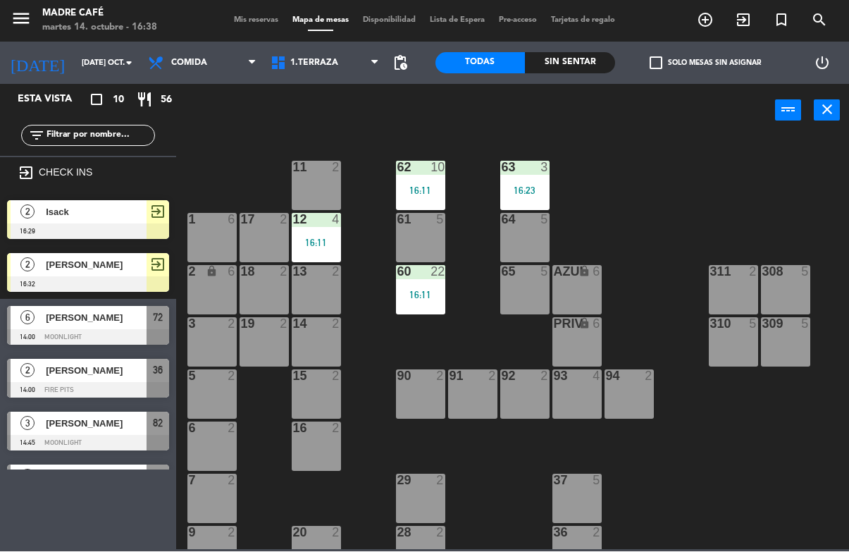
click at [744, 4] on div "menu Madre Café martes 14. octubre - 16:38 Mis reservas Mapa de mesas Disponibi…" at bounding box center [424, 21] width 849 height 42
click at [751, 15] on icon "exit_to_app" at bounding box center [743, 20] width 17 height 17
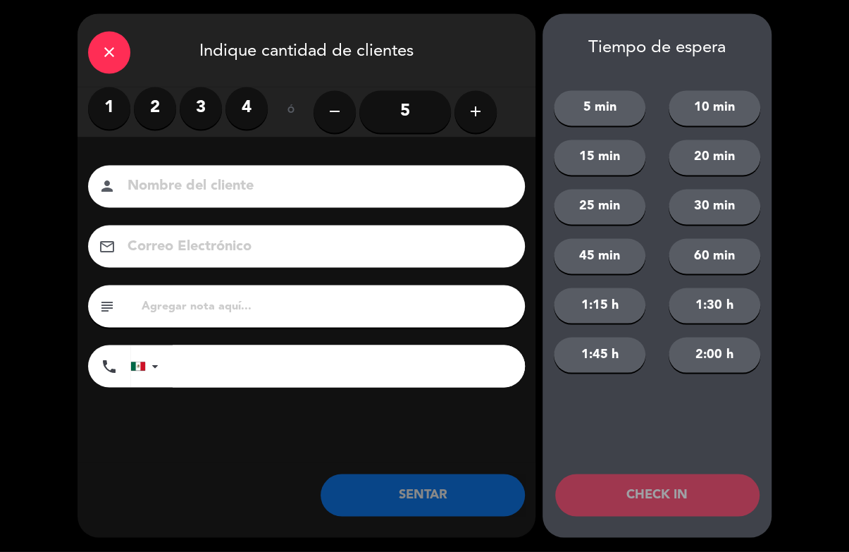
click at [491, 82] on div "close Indique cantidad de clientes" at bounding box center [307, 50] width 458 height 73
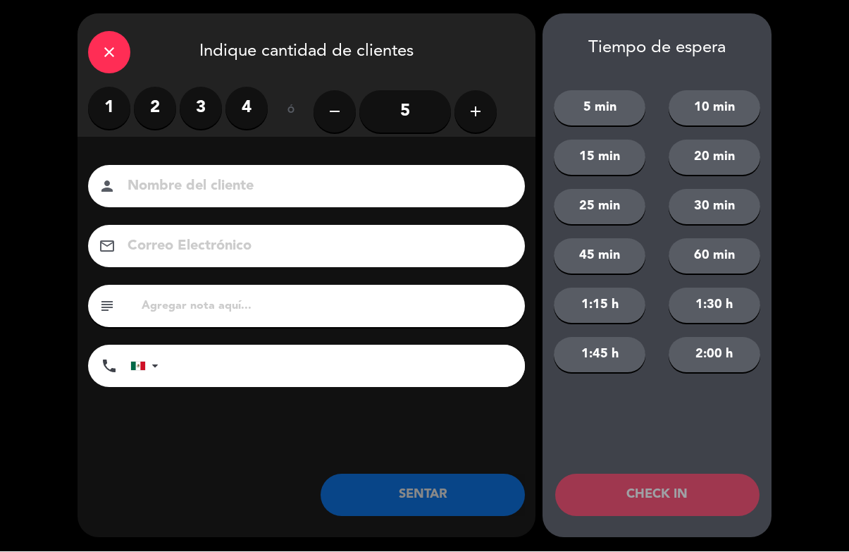
click at [482, 115] on icon "add" at bounding box center [475, 112] width 17 height 17
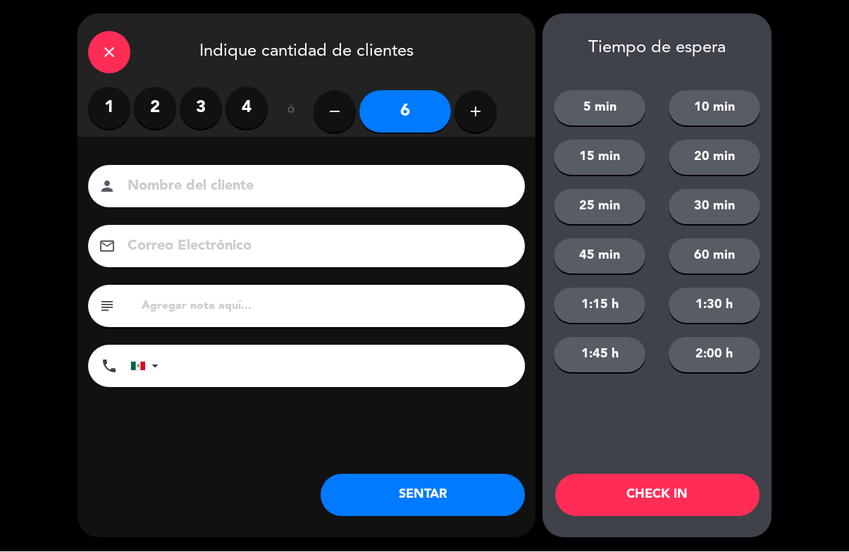
click at [489, 123] on button "add" at bounding box center [476, 112] width 42 height 42
click at [500, 104] on div "1 2 3 4 ó remove 7 add" at bounding box center [306, 111] width 437 height 49
click at [480, 111] on icon "add" at bounding box center [475, 112] width 17 height 17
type input "8"
click at [380, 200] on input at bounding box center [316, 187] width 381 height 25
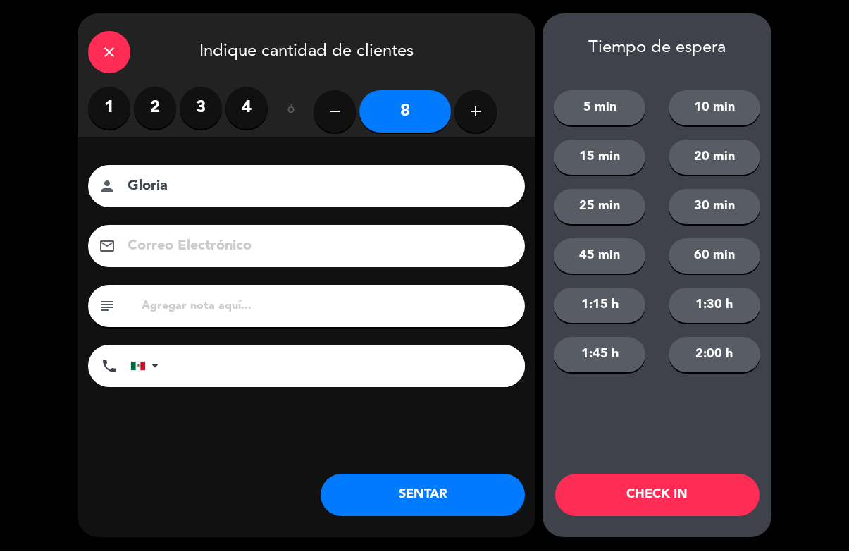
type input "Gloria"
click at [704, 505] on button "CHECK IN" at bounding box center [658, 495] width 204 height 42
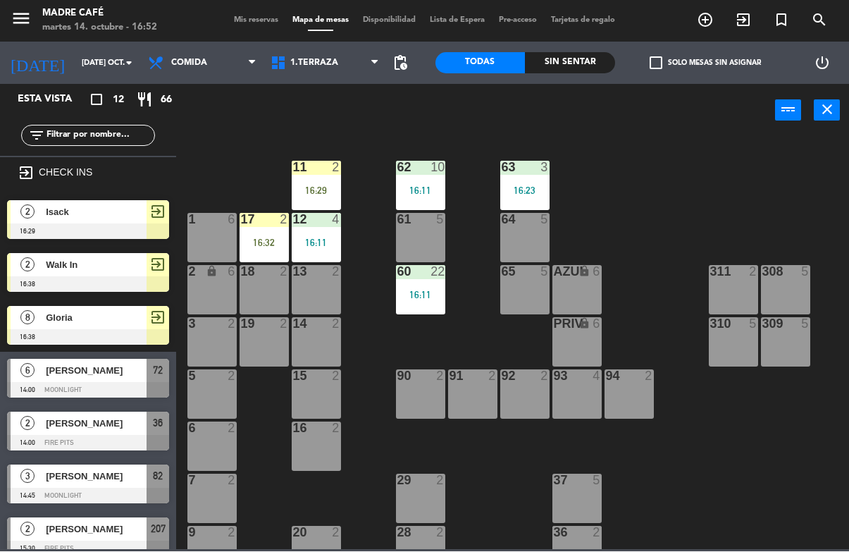
click at [737, 30] on span "exit_to_app" at bounding box center [744, 20] width 38 height 24
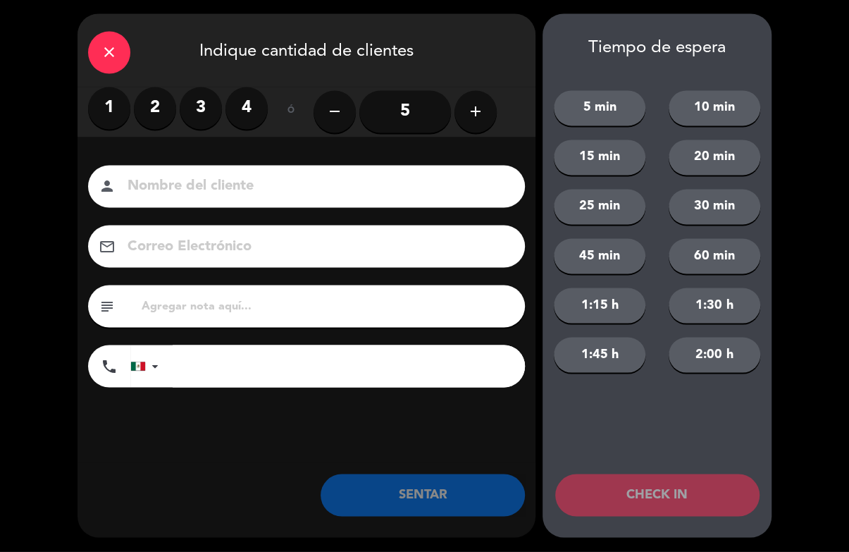
click at [189, 175] on input at bounding box center [316, 187] width 381 height 25
type input "[PERSON_NAME]"
click at [149, 93] on label "2" at bounding box center [155, 108] width 42 height 42
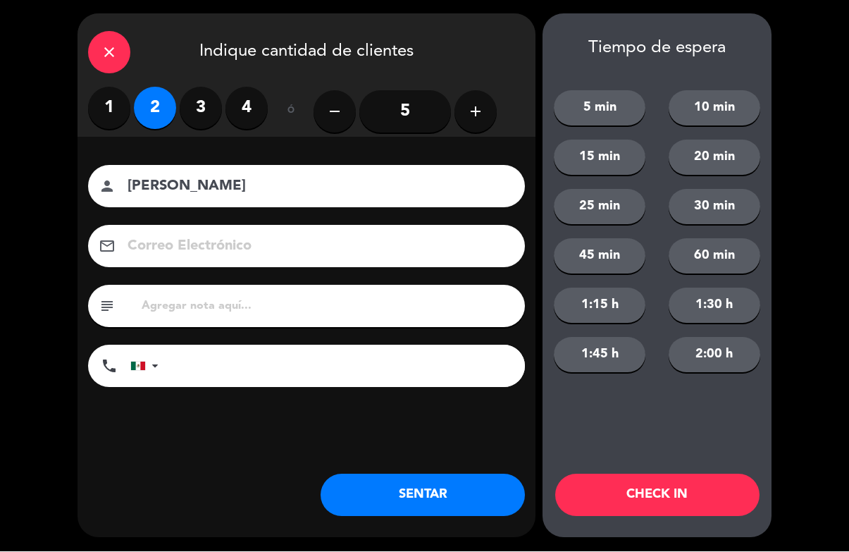
click at [693, 498] on button "CHECK IN" at bounding box center [658, 495] width 204 height 42
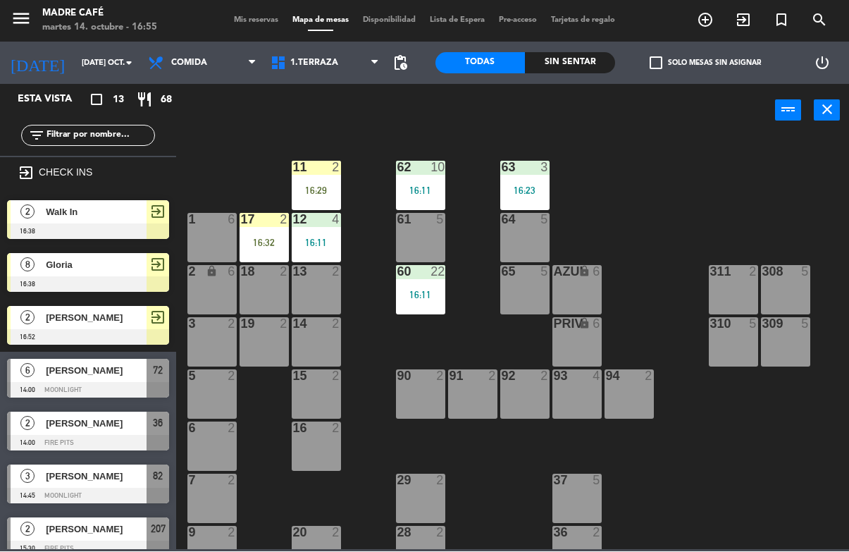
click at [748, 19] on icon "exit_to_app" at bounding box center [743, 20] width 17 height 17
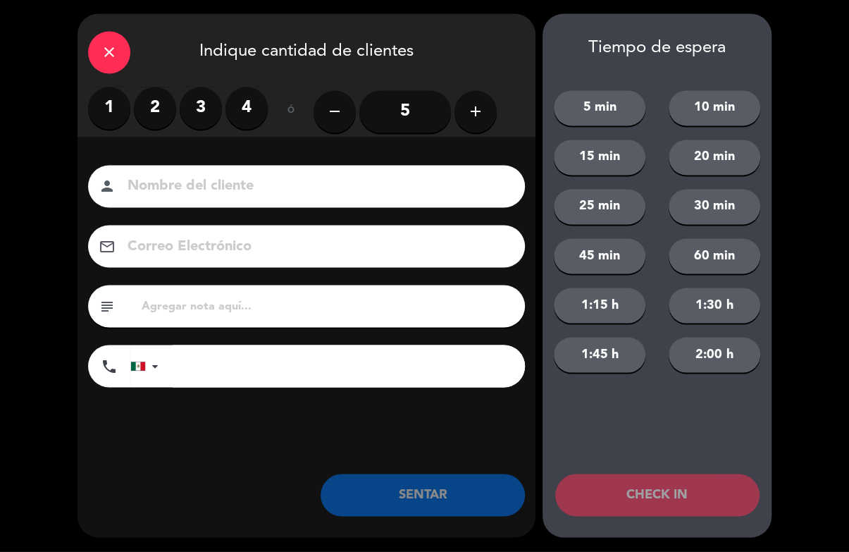
click at [235, 175] on input at bounding box center [316, 187] width 381 height 25
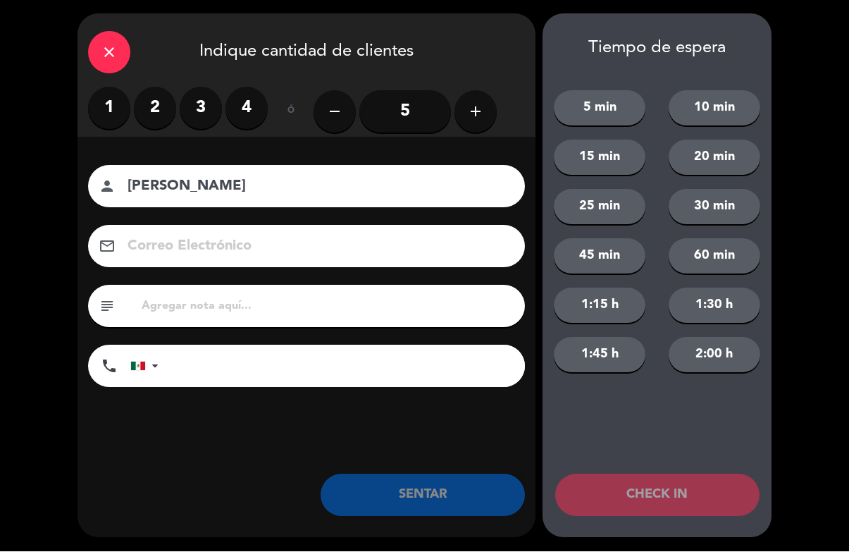
type input "[PERSON_NAME]"
click at [197, 95] on label "3" at bounding box center [201, 108] width 42 height 42
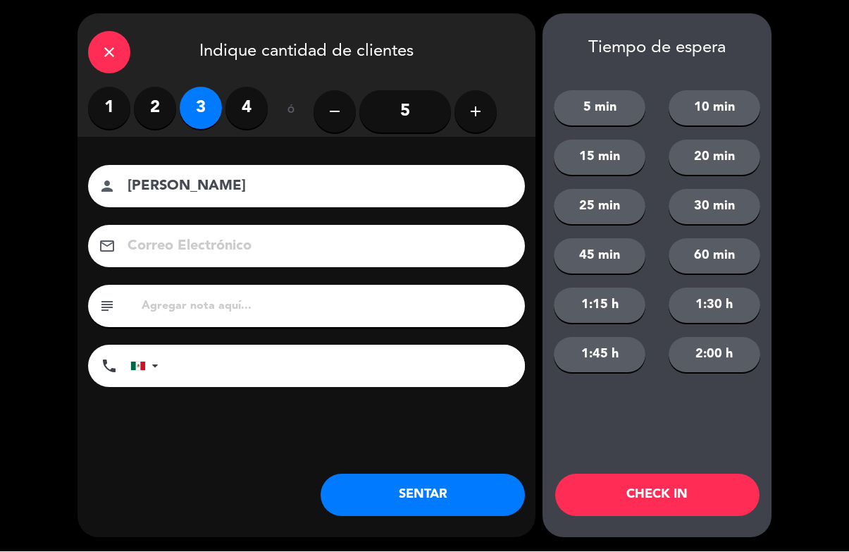
click at [669, 501] on button "CHECK IN" at bounding box center [658, 495] width 204 height 42
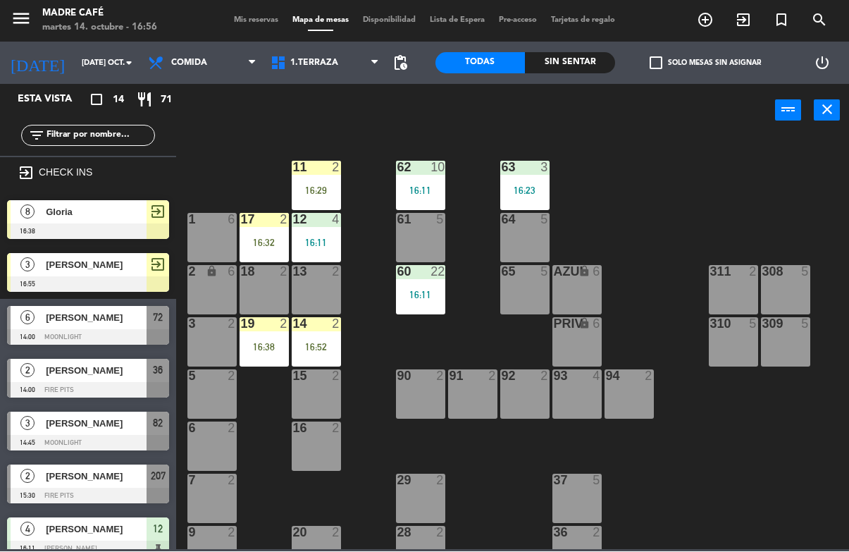
click at [324, 343] on div "16:52" at bounding box center [316, 348] width 49 height 10
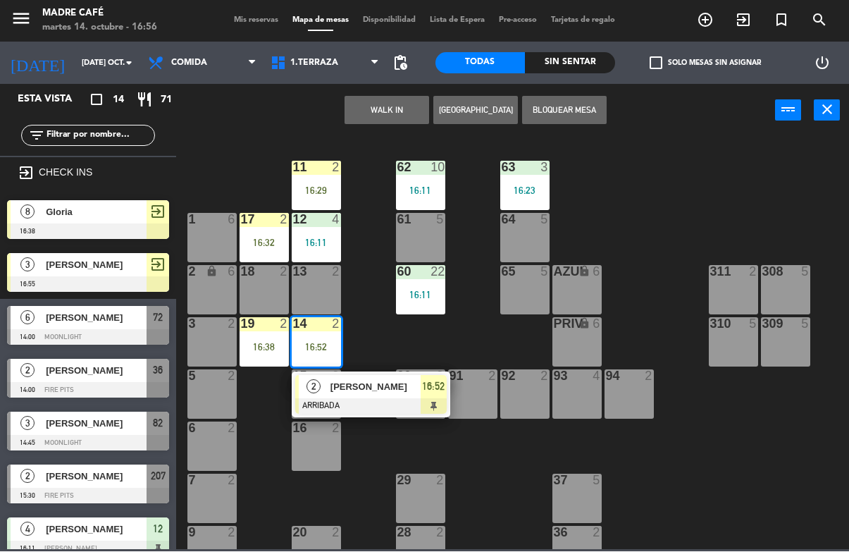
click at [658, 226] on div "11 2 16:29 63 3 16:23 62 10 16:11 12 4 16:11 1 6 61 5 64 5 17 2 16:32 13 2 2 lo…" at bounding box center [517, 343] width 665 height 414
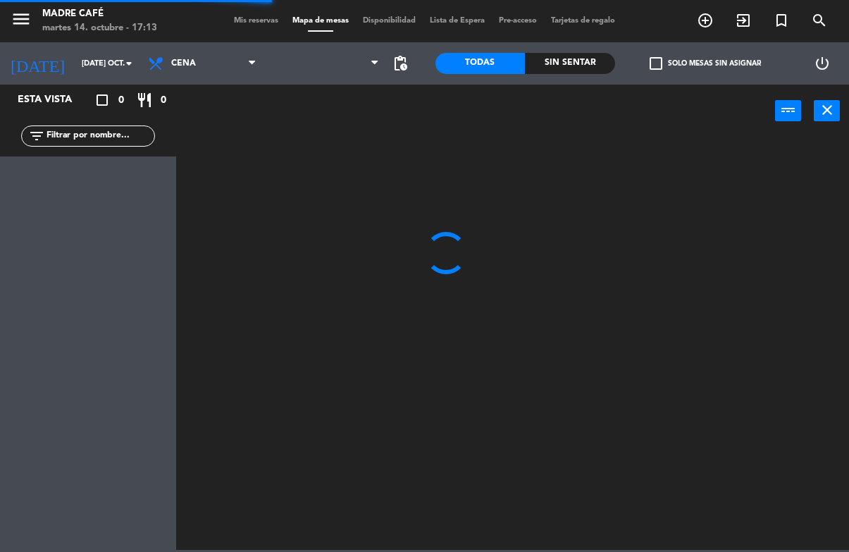
scroll to position [1, 0]
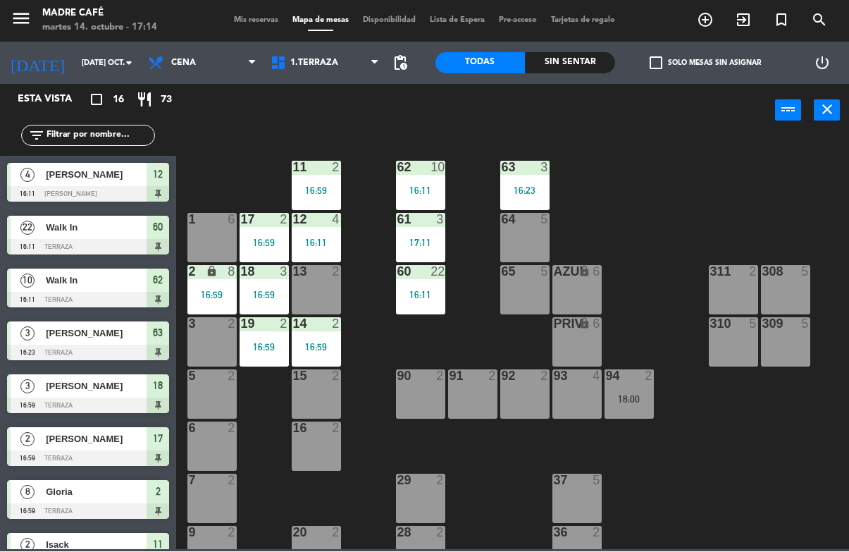
click at [596, 64] on div "Sin sentar" at bounding box center [570, 63] width 90 height 21
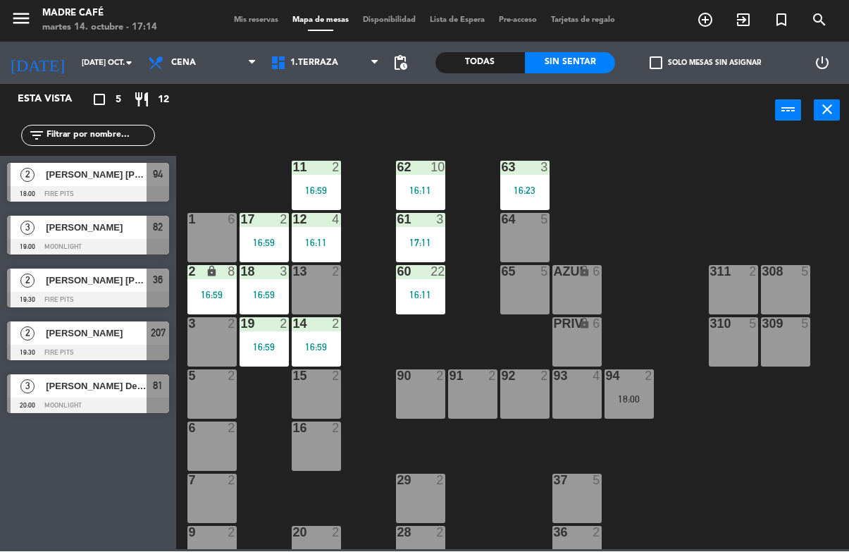
click at [102, 185] on div "Velasco López José Gabriel" at bounding box center [95, 175] width 102 height 23
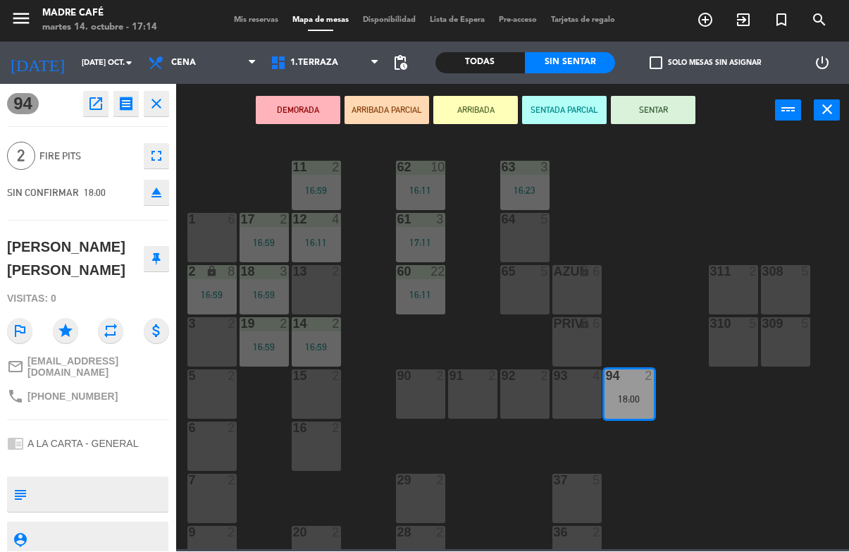
click at [656, 119] on button "SENTAR" at bounding box center [653, 111] width 85 height 28
